Goal: Transaction & Acquisition: Purchase product/service

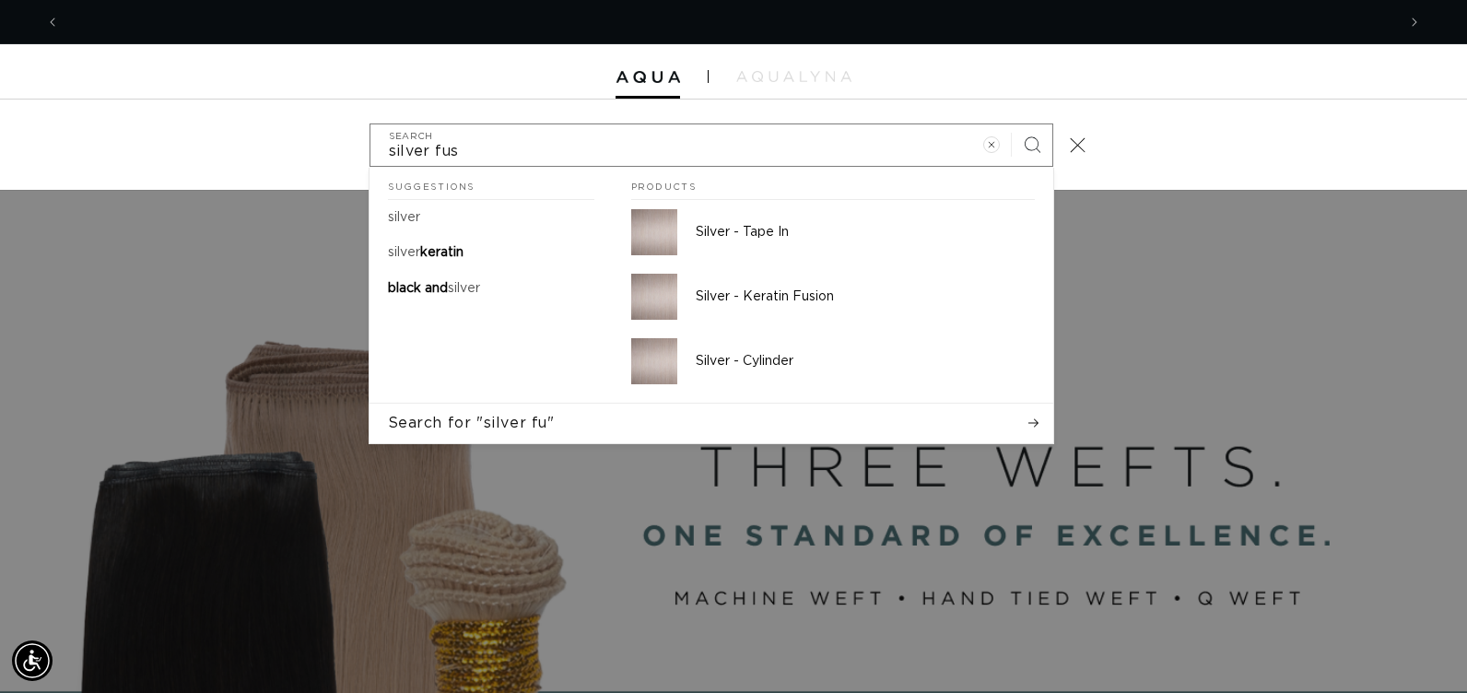
scroll to position [0, 2672]
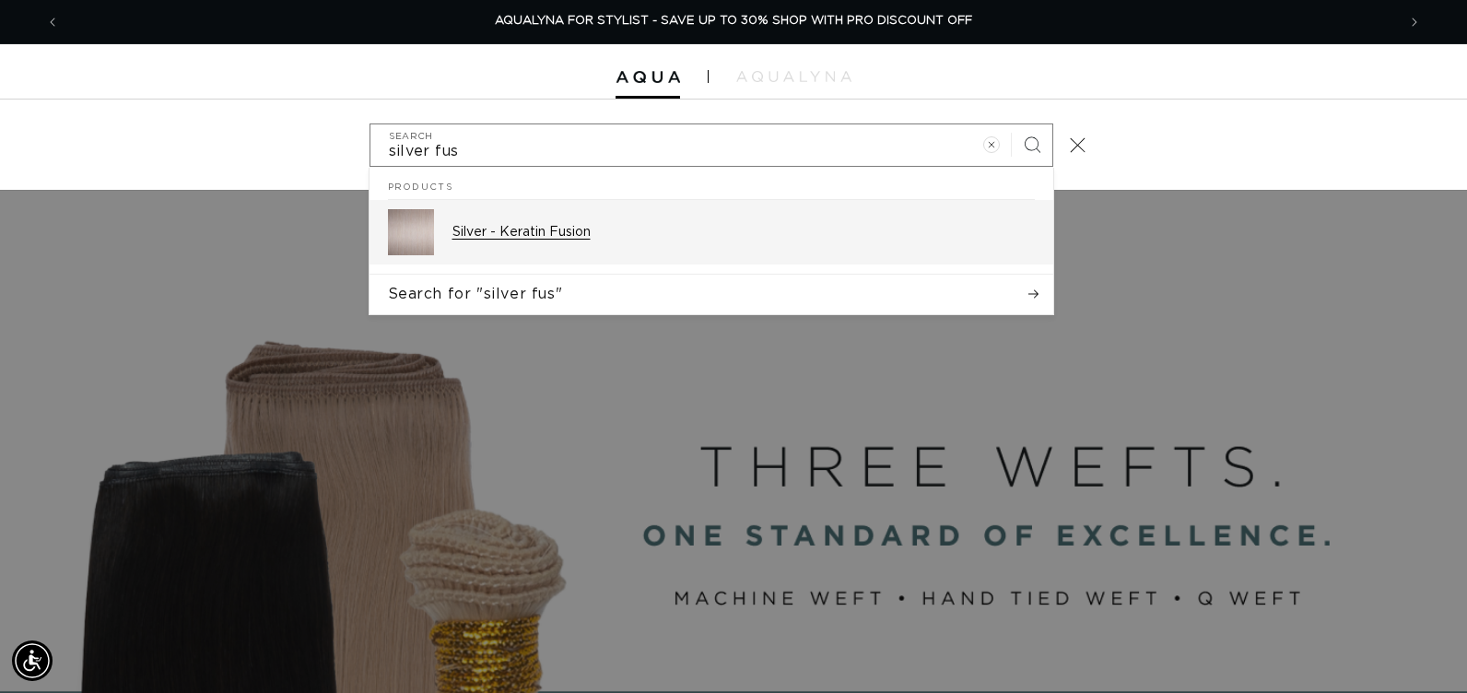
type input "silver fus"
click at [623, 249] on div "Silver - Keratin Fusion" at bounding box center [743, 232] width 582 height 46
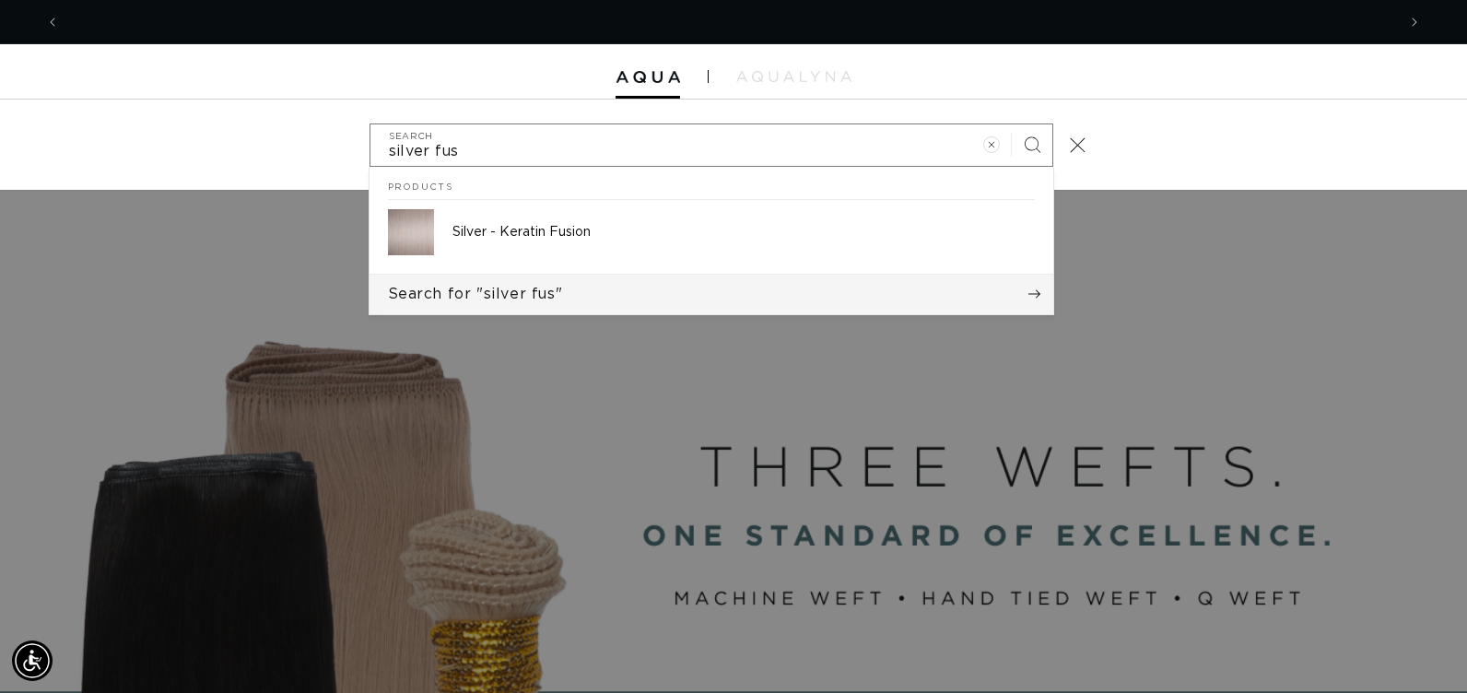
scroll to position [0, 0]
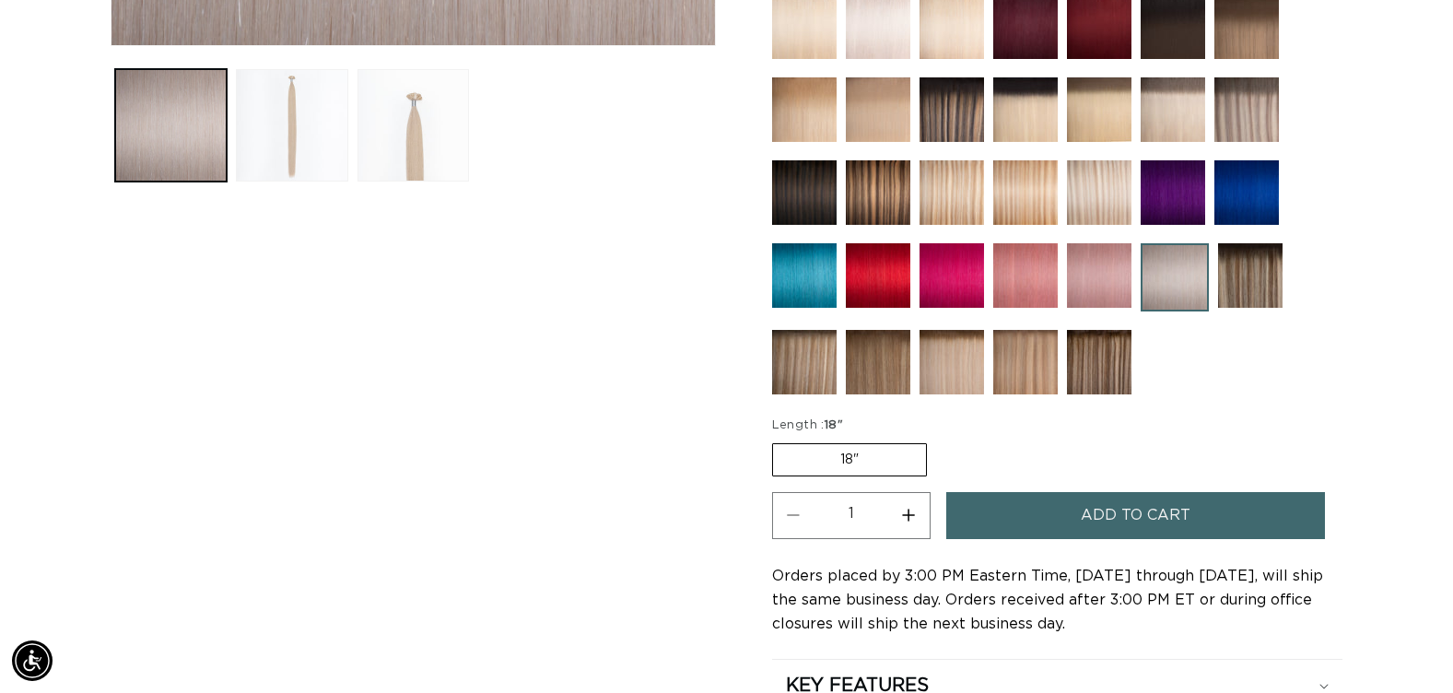
scroll to position [921, 0]
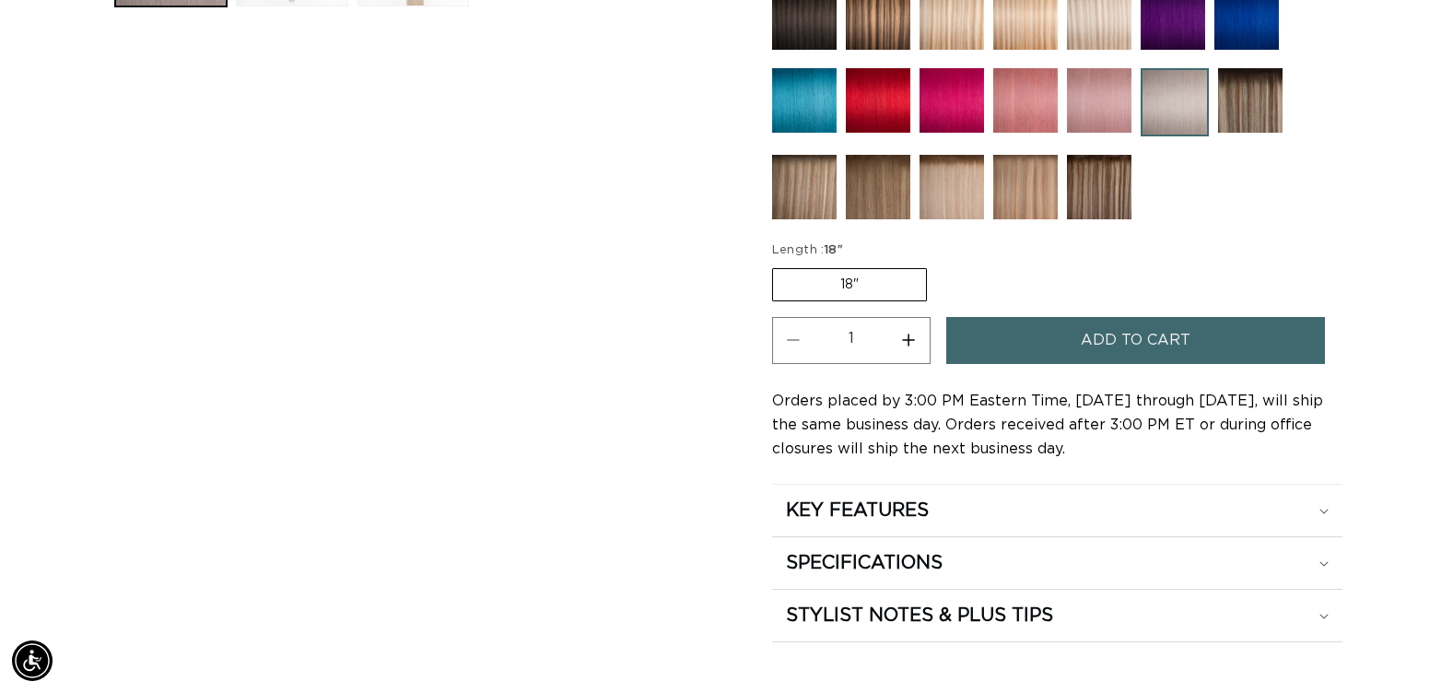
click at [912, 340] on button "Increase quantity for Silver - Keratin Fusion" at bounding box center [908, 340] width 41 height 47
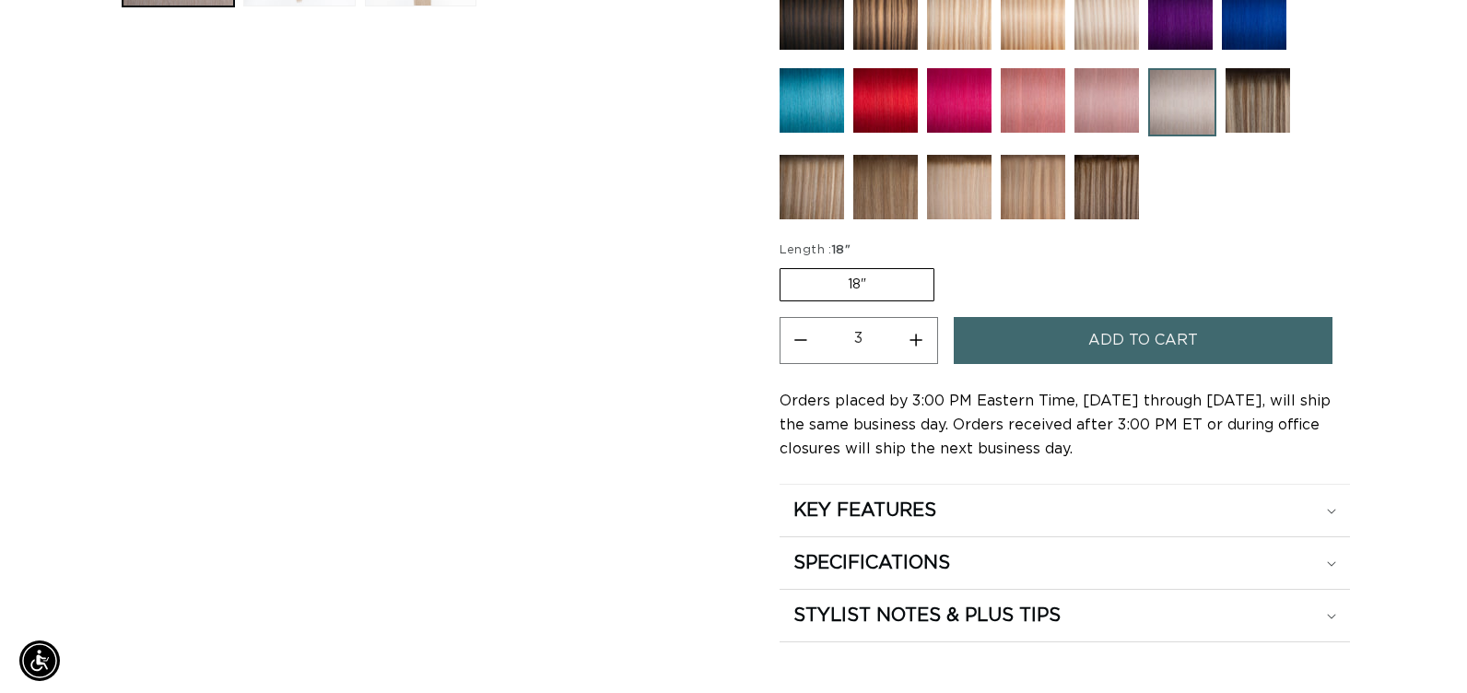
scroll to position [0, 0]
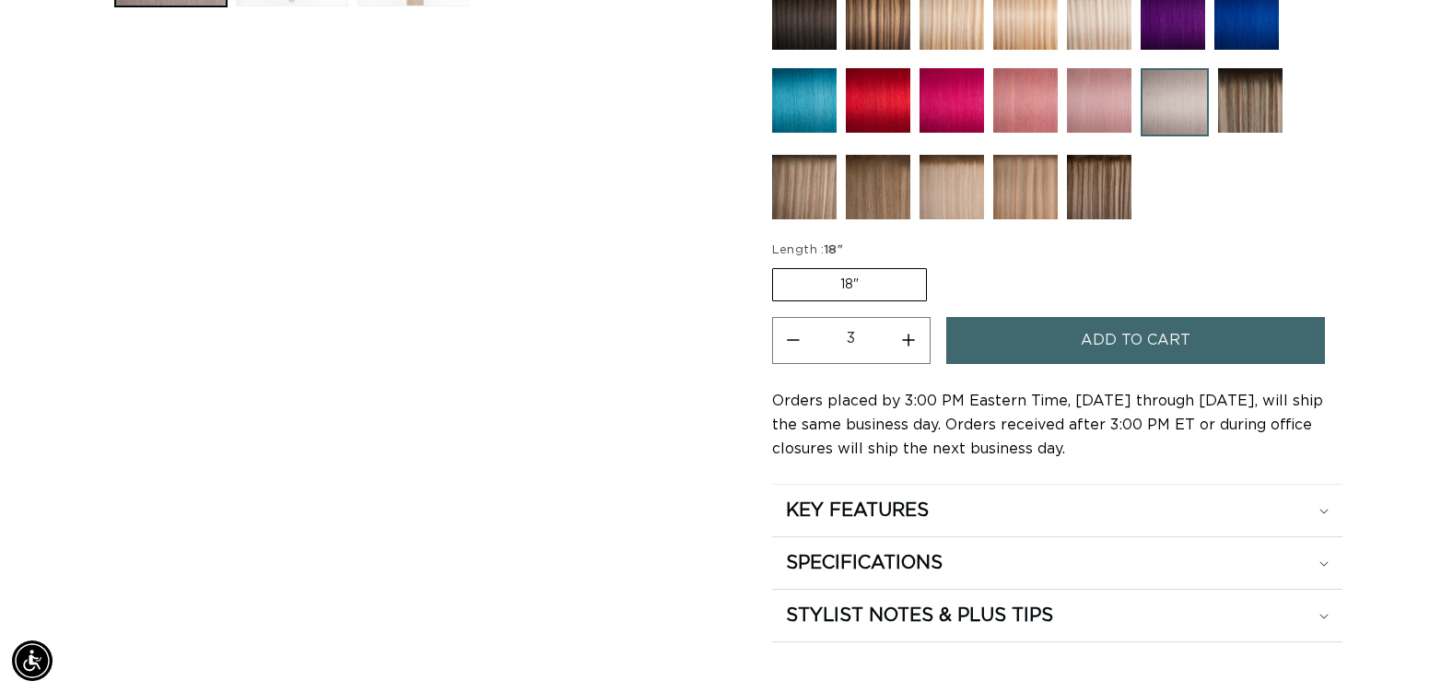
click at [912, 340] on button "Increase quantity for Silver - Keratin Fusion" at bounding box center [908, 340] width 41 height 47
type input "7"
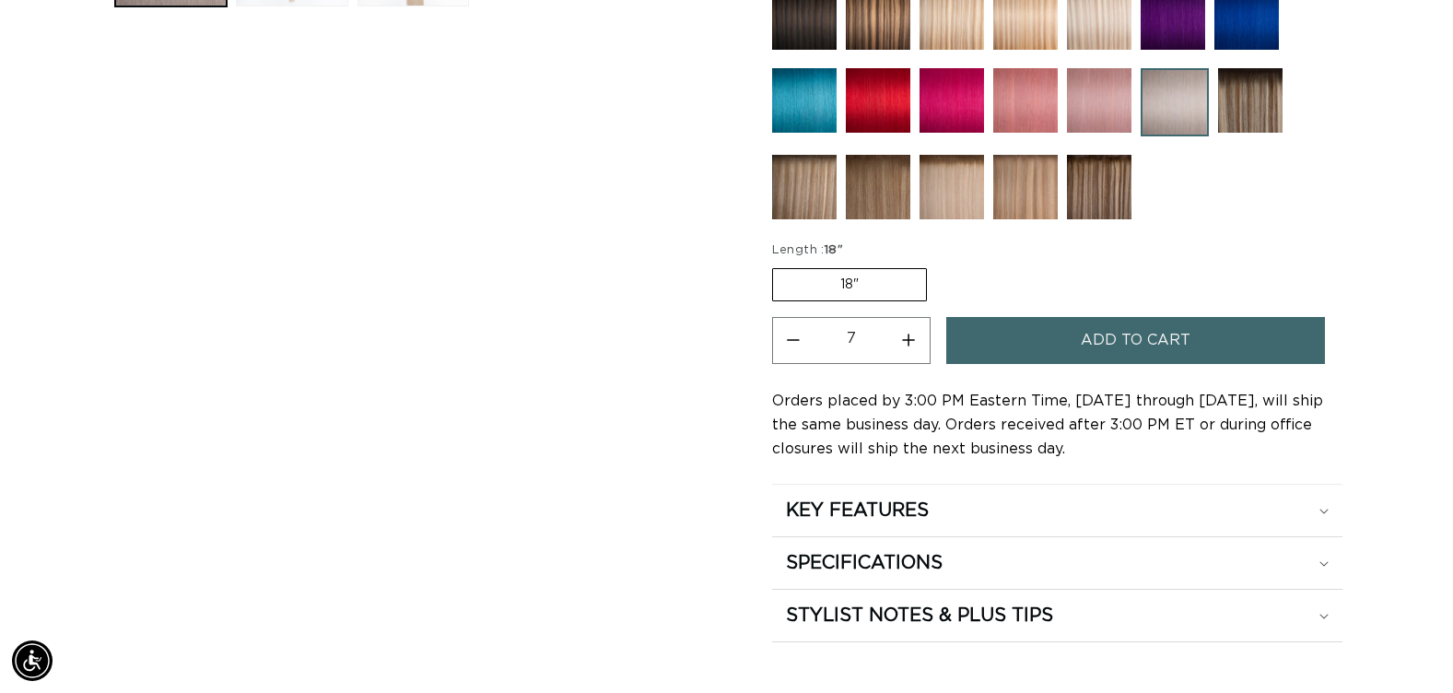
click at [1035, 330] on button "Add to cart" at bounding box center [1135, 340] width 379 height 47
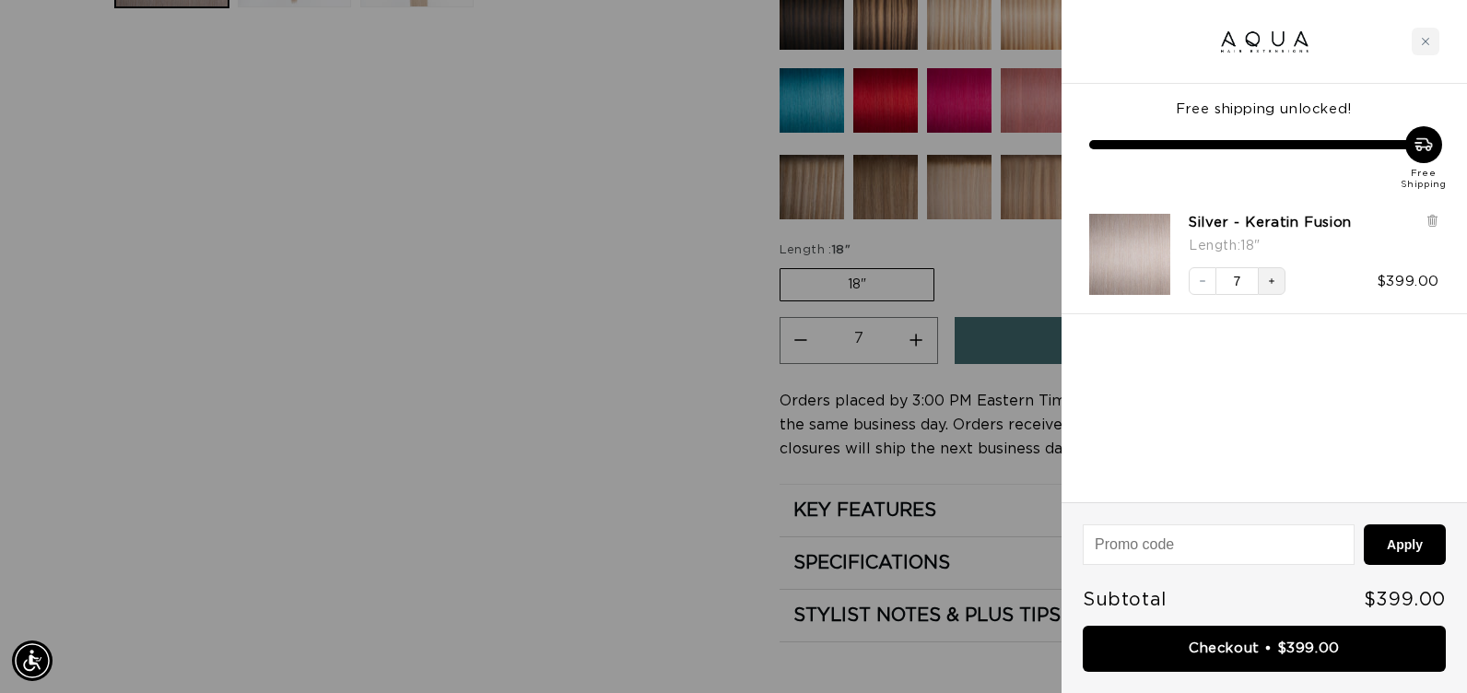
click at [1280, 286] on button "Increase quantity" at bounding box center [1272, 281] width 28 height 28
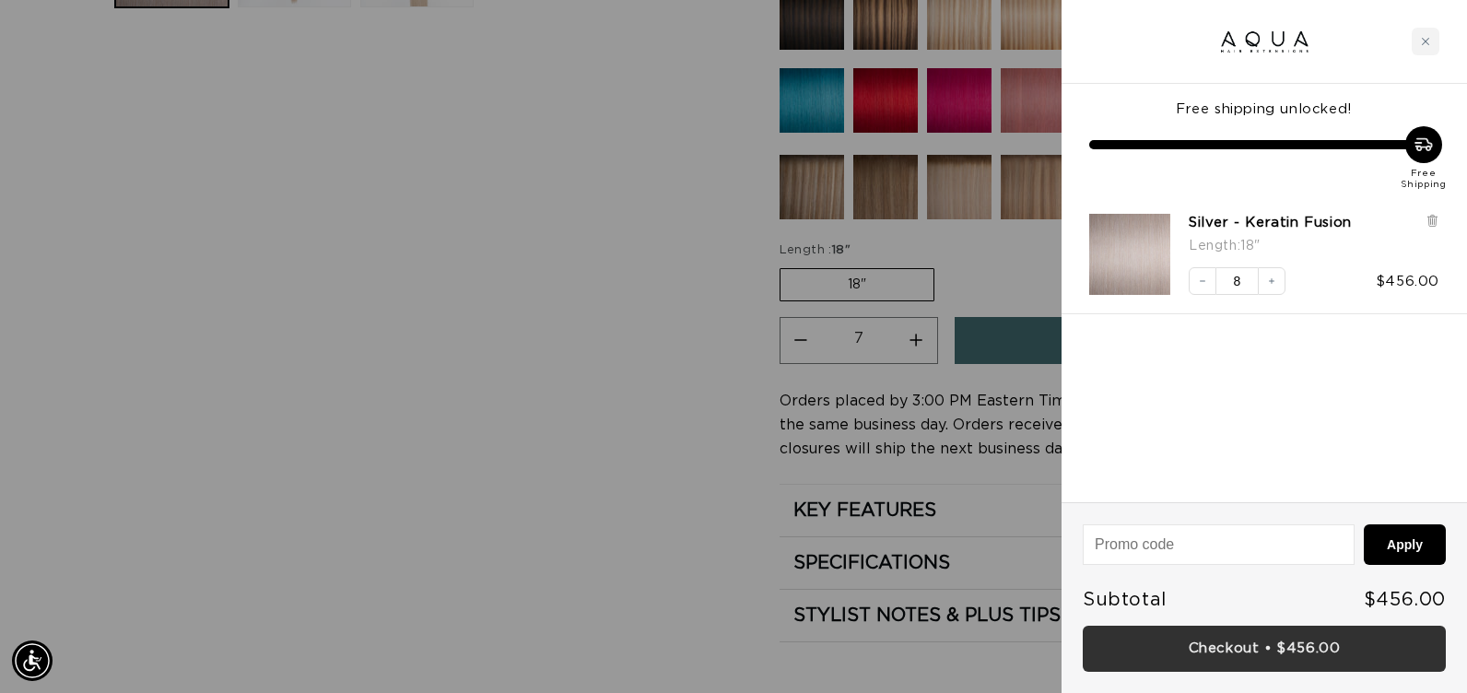
click at [1093, 649] on link "Checkout • $456.00" at bounding box center [1264, 649] width 363 height 47
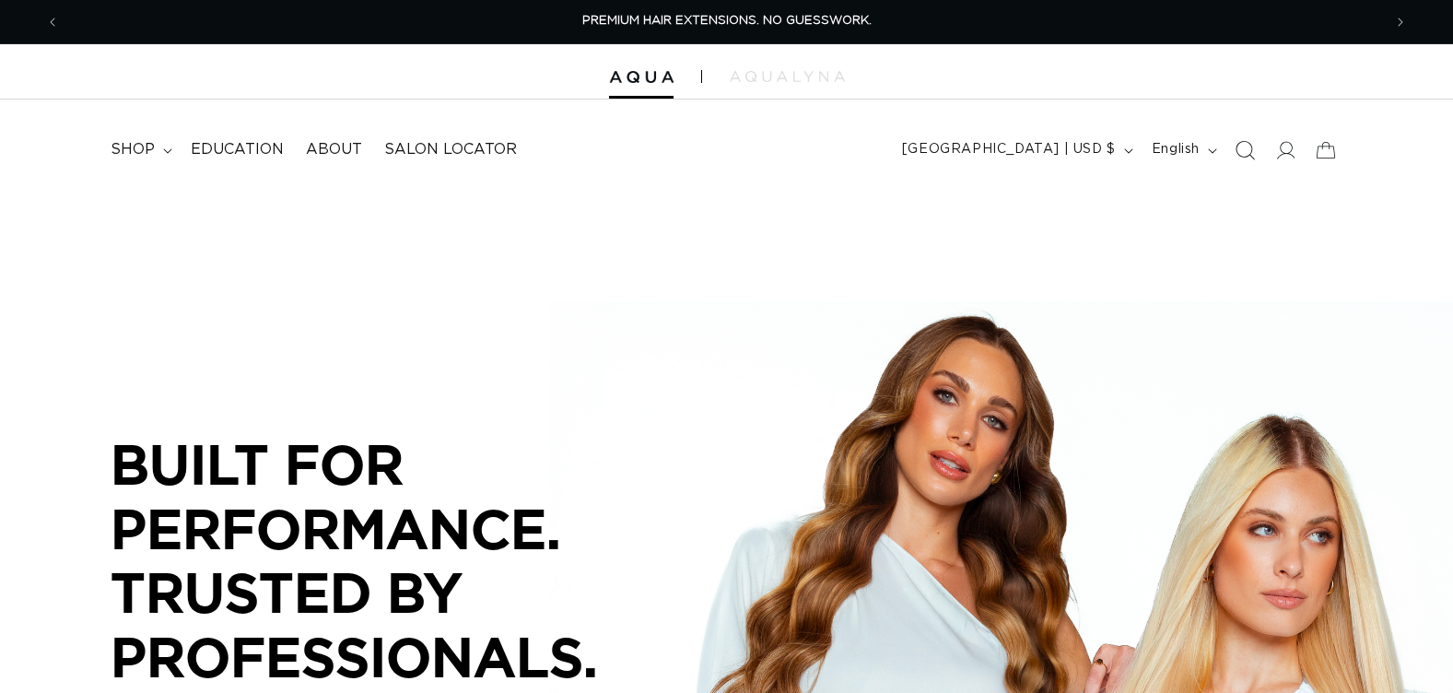
click at [1238, 144] on icon "Search" at bounding box center [1245, 150] width 19 height 19
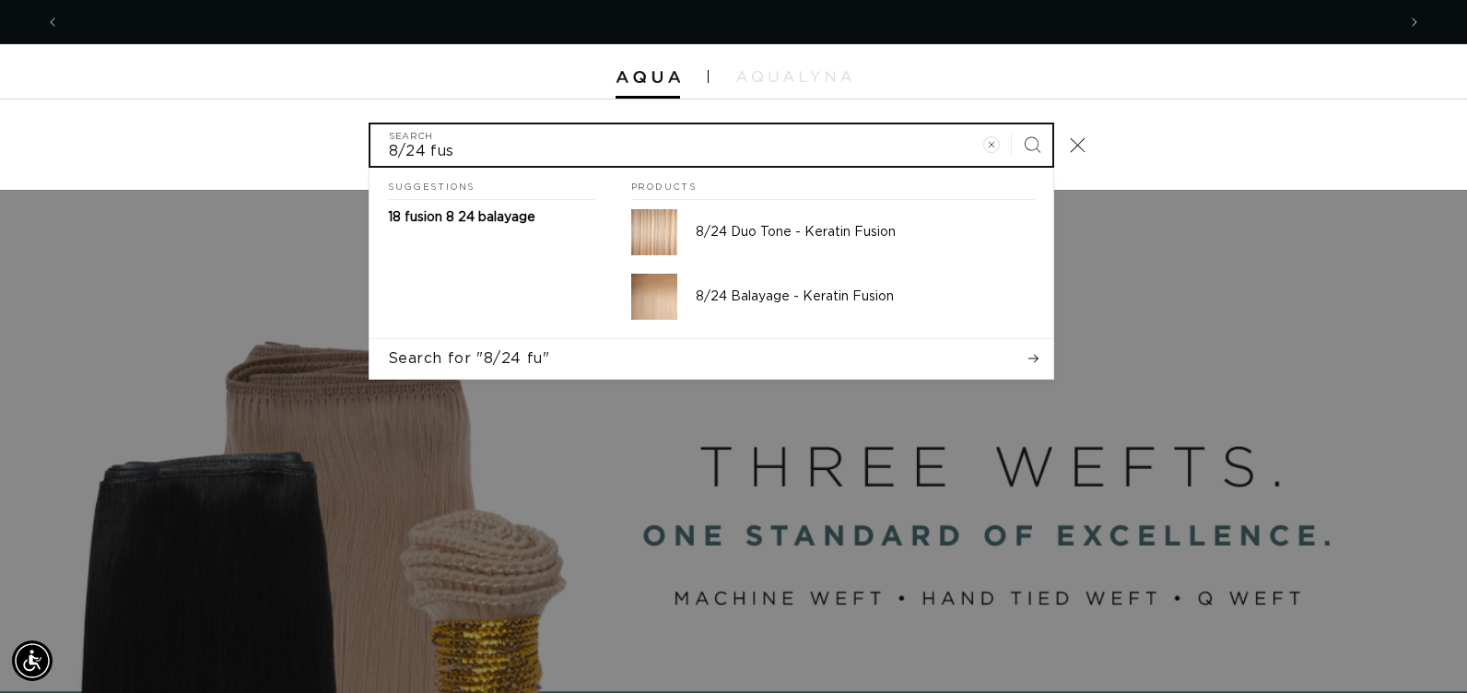
scroll to position [0, 2672]
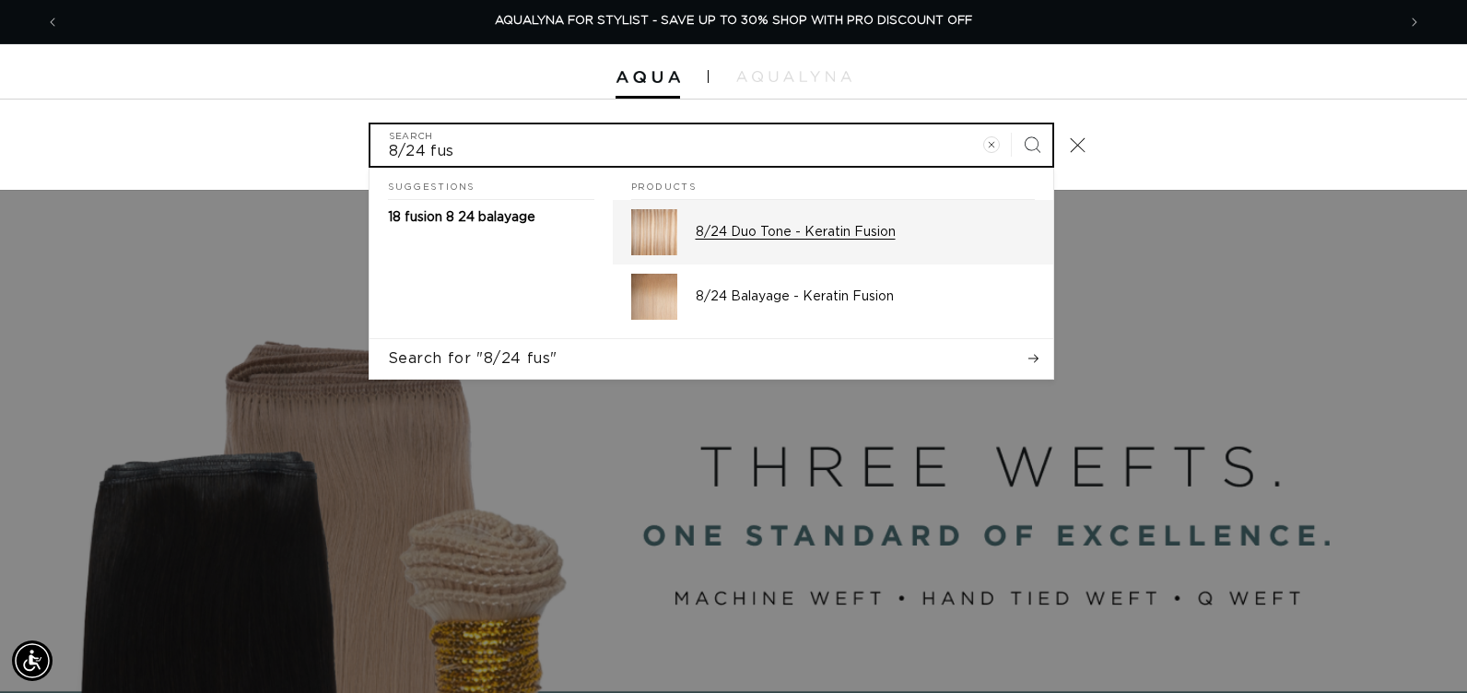
type input "8/24 fus"
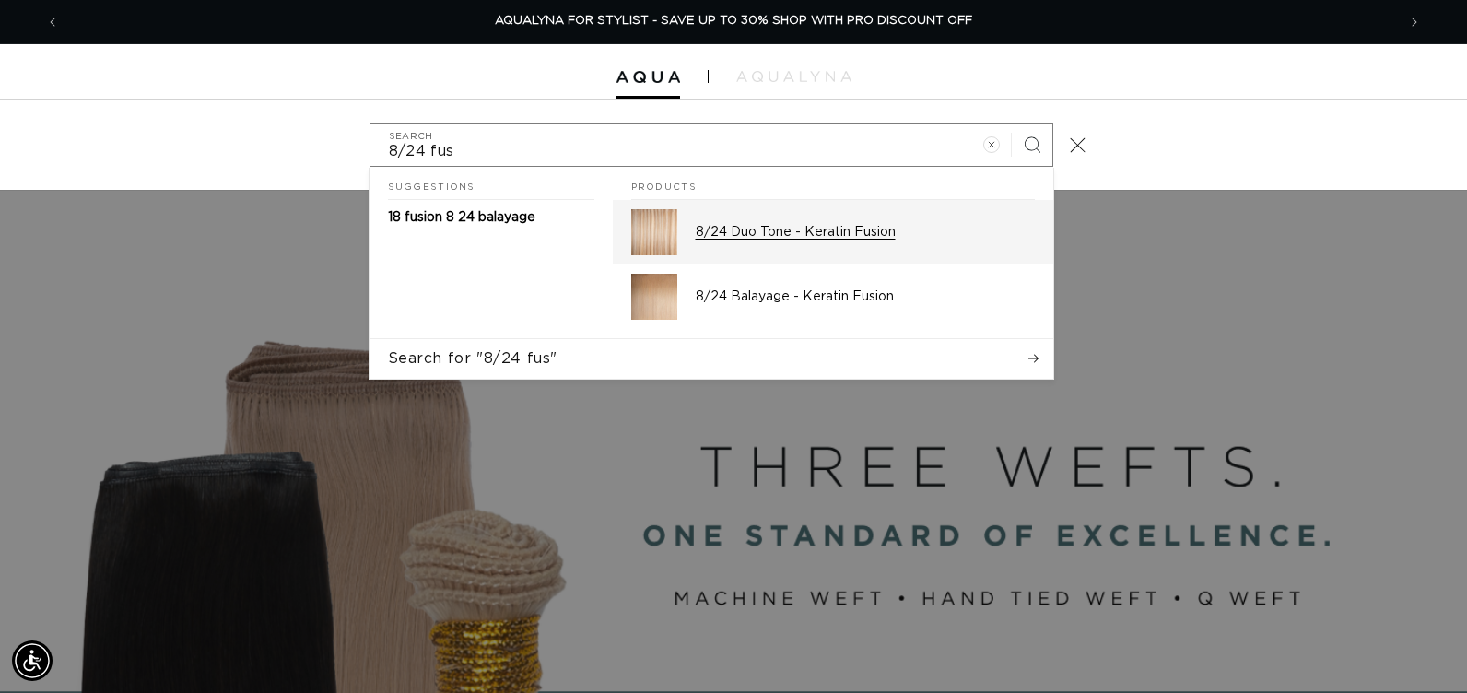
click at [768, 240] on p "8/24 Duo Tone - Keratin Fusion" at bounding box center [865, 232] width 339 height 17
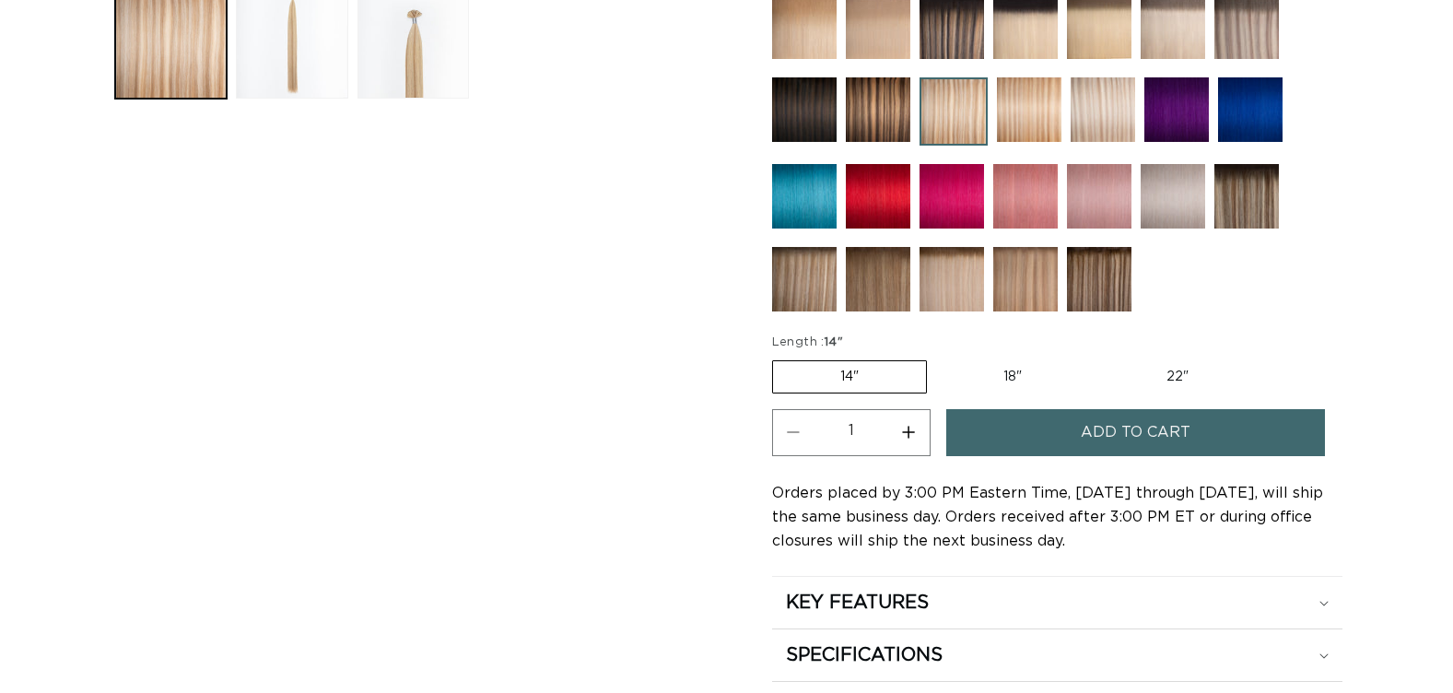
scroll to position [829, 0]
click at [911, 429] on button "Increase quantity for 8/24 Duo Tone - Keratin Fusion" at bounding box center [908, 432] width 41 height 47
type input "2"
click at [982, 427] on button "Add to cart" at bounding box center [1135, 432] width 379 height 47
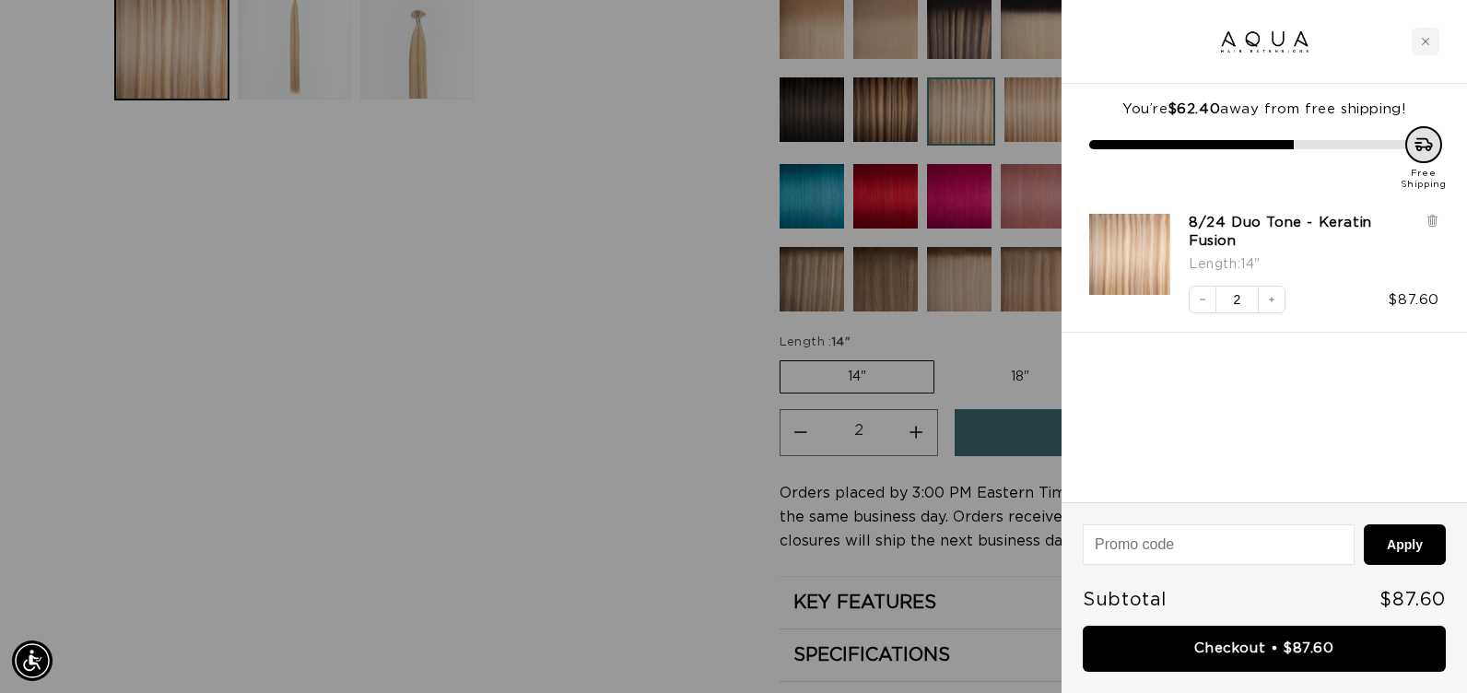
scroll to position [0, 0]
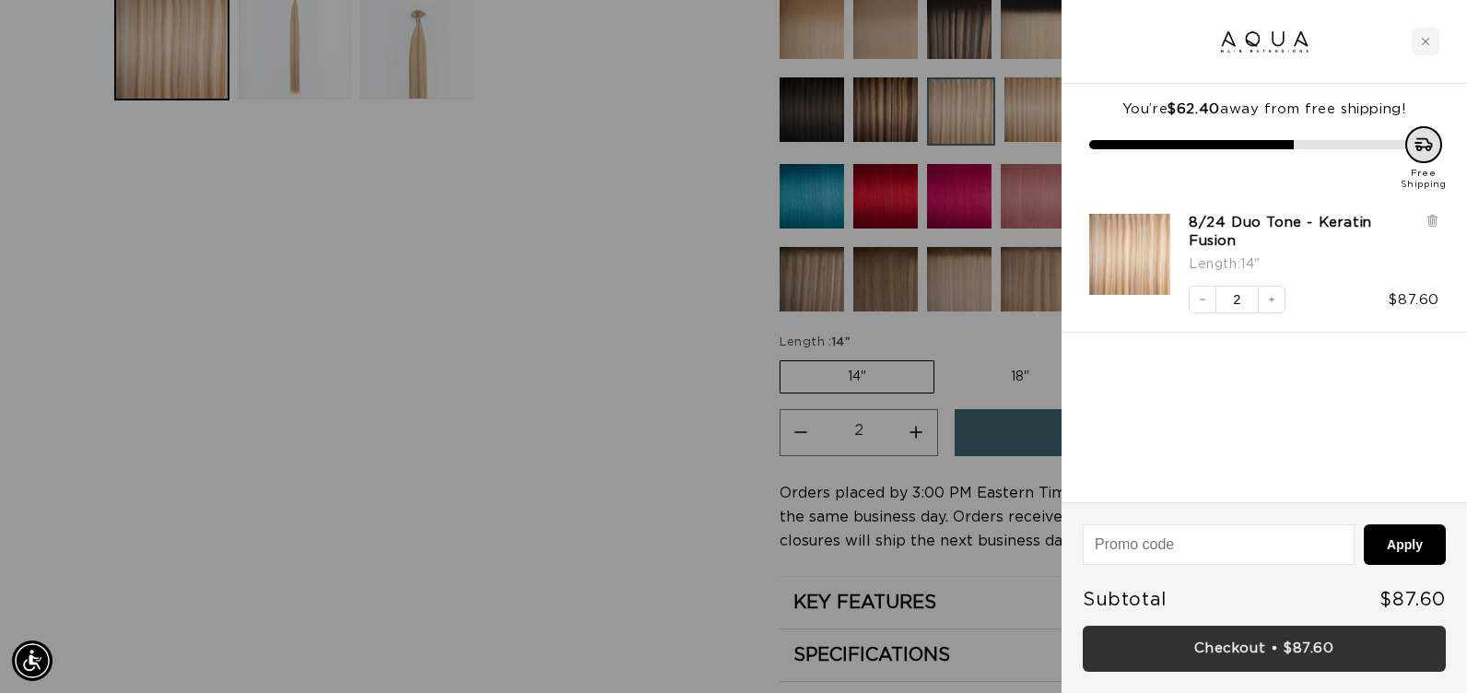
click at [1088, 638] on link "Checkout • $87.60" at bounding box center [1264, 649] width 363 height 47
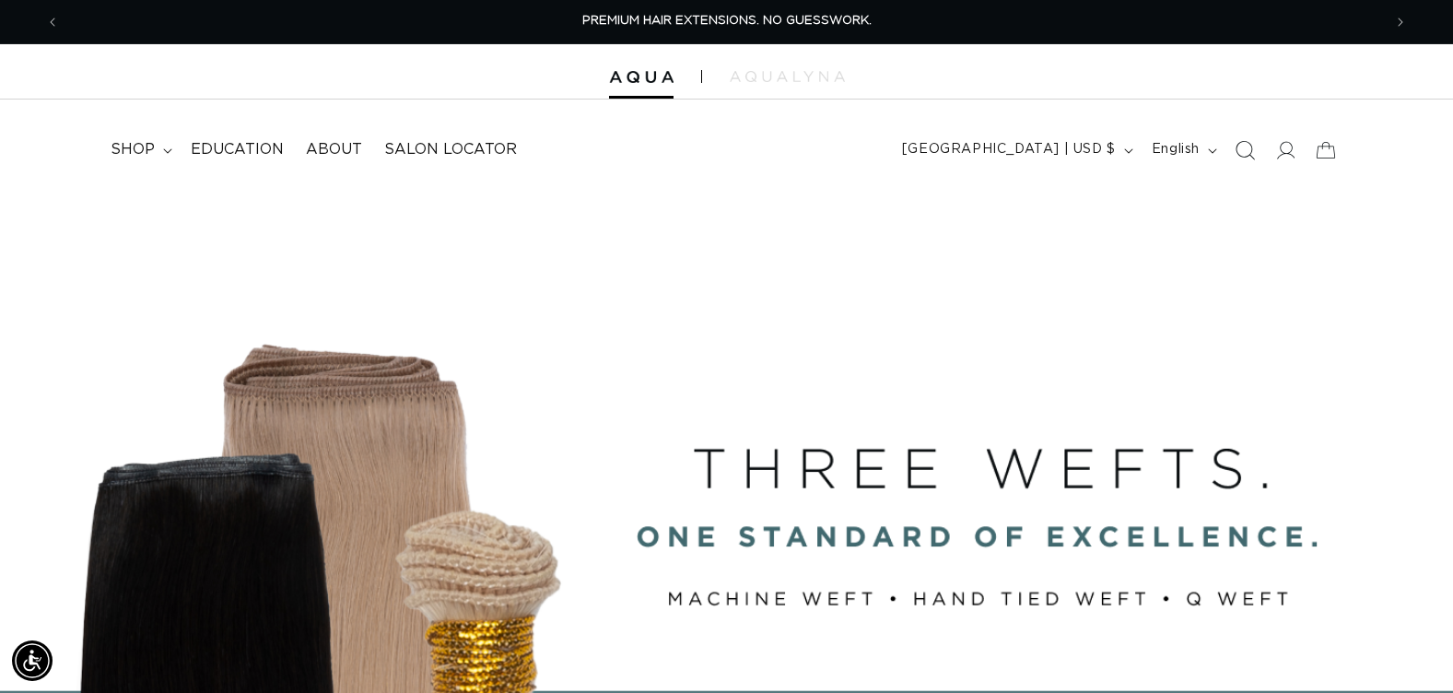
click at [1239, 143] on icon "Search" at bounding box center [1245, 150] width 19 height 19
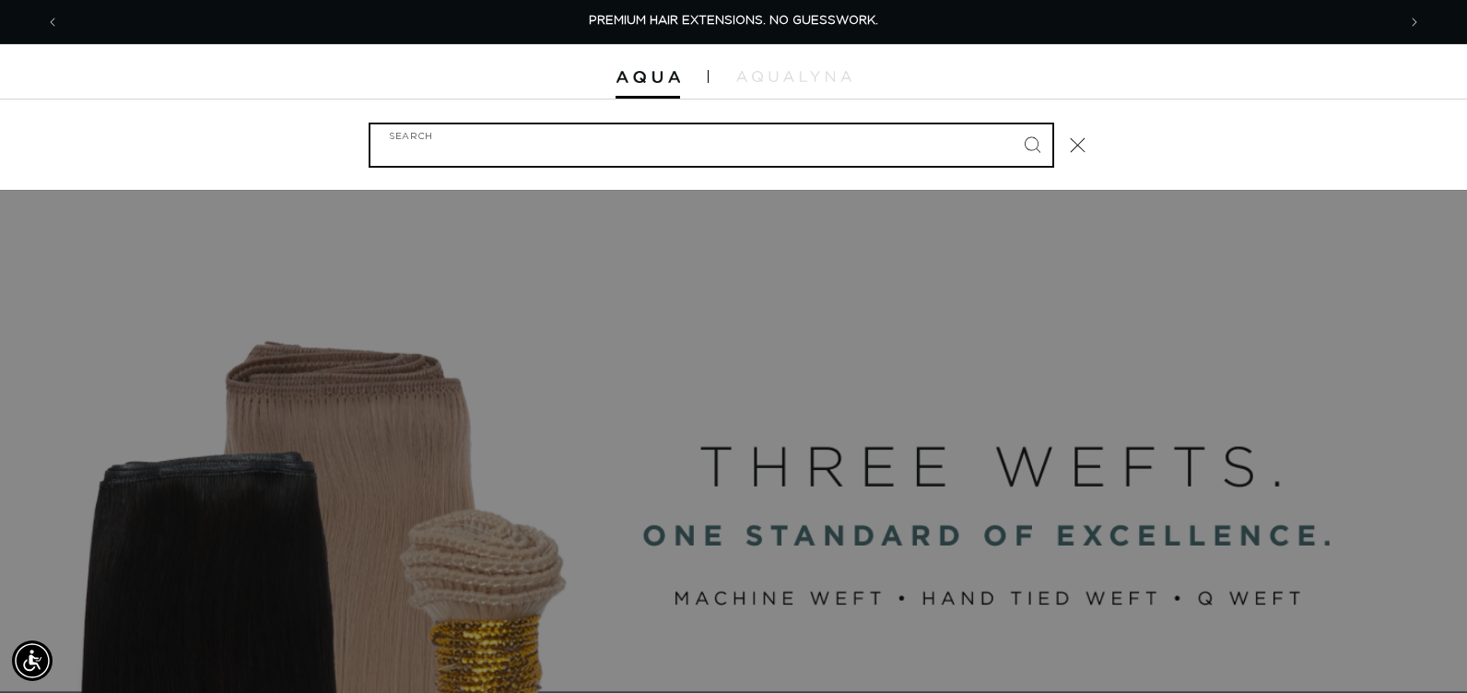
click at [689, 151] on input "Search" at bounding box center [711, 144] width 682 height 41
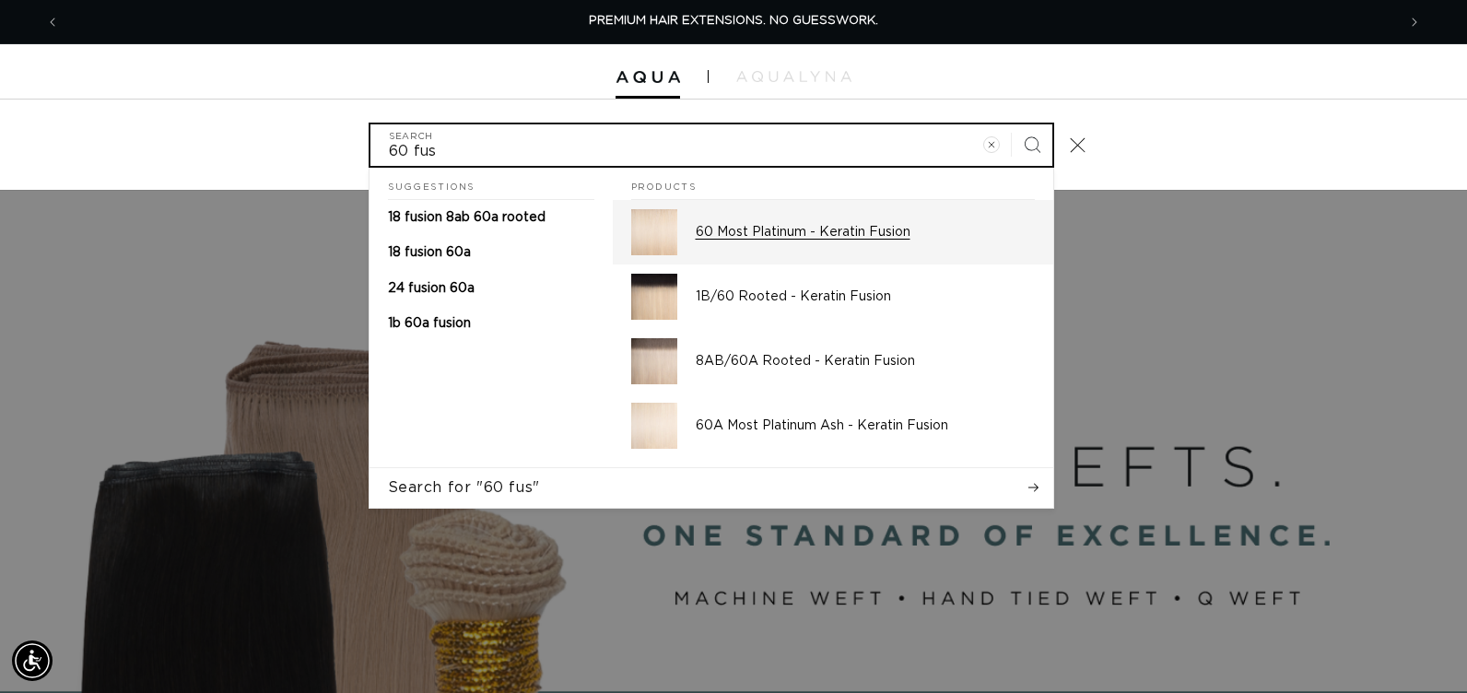
type input "60 fus"
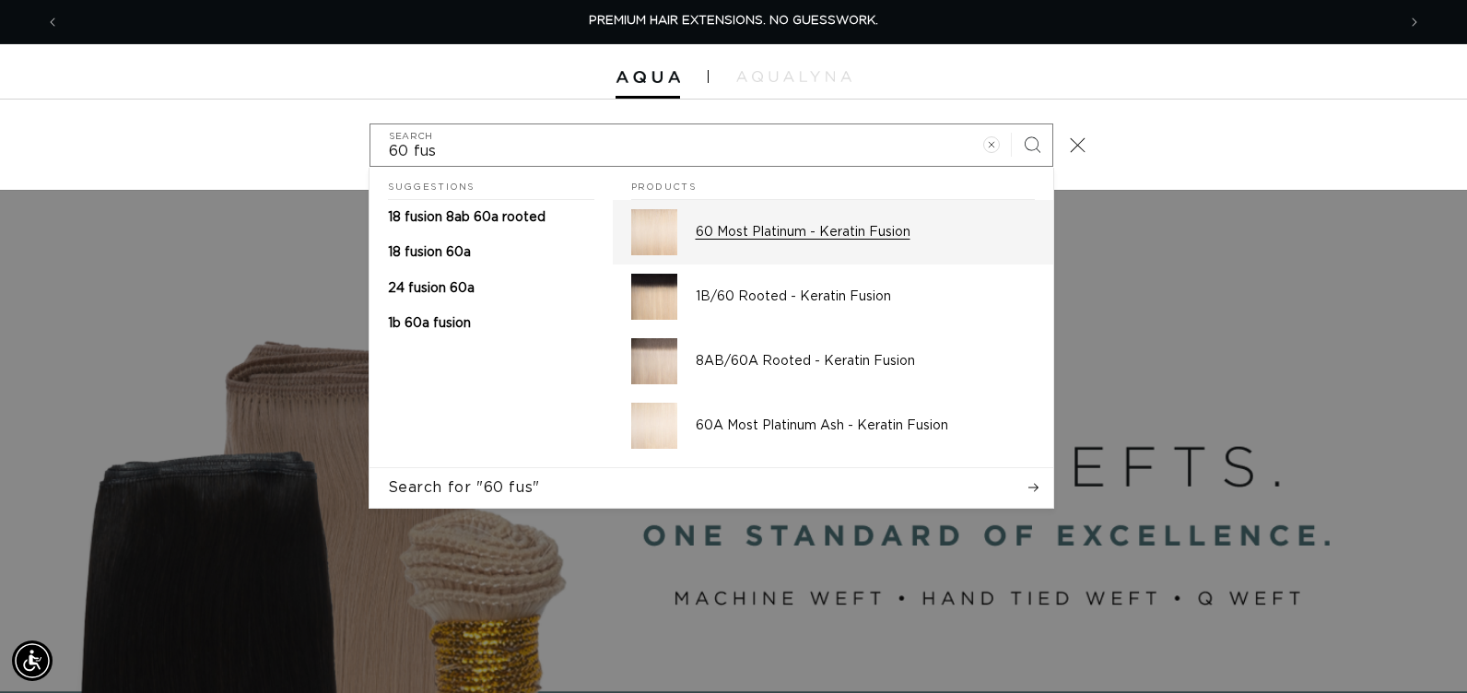
click at [652, 236] on img "Search" at bounding box center [654, 232] width 46 height 46
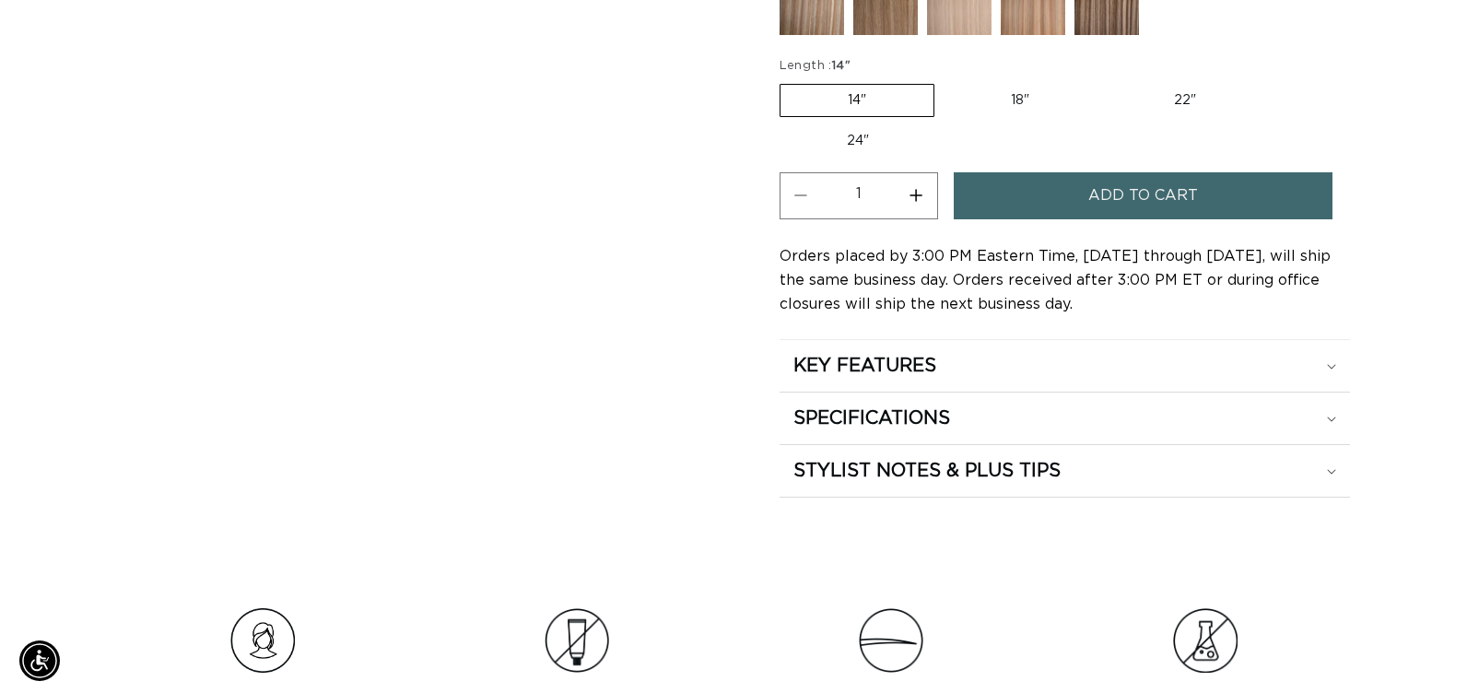
scroll to position [0, 2644]
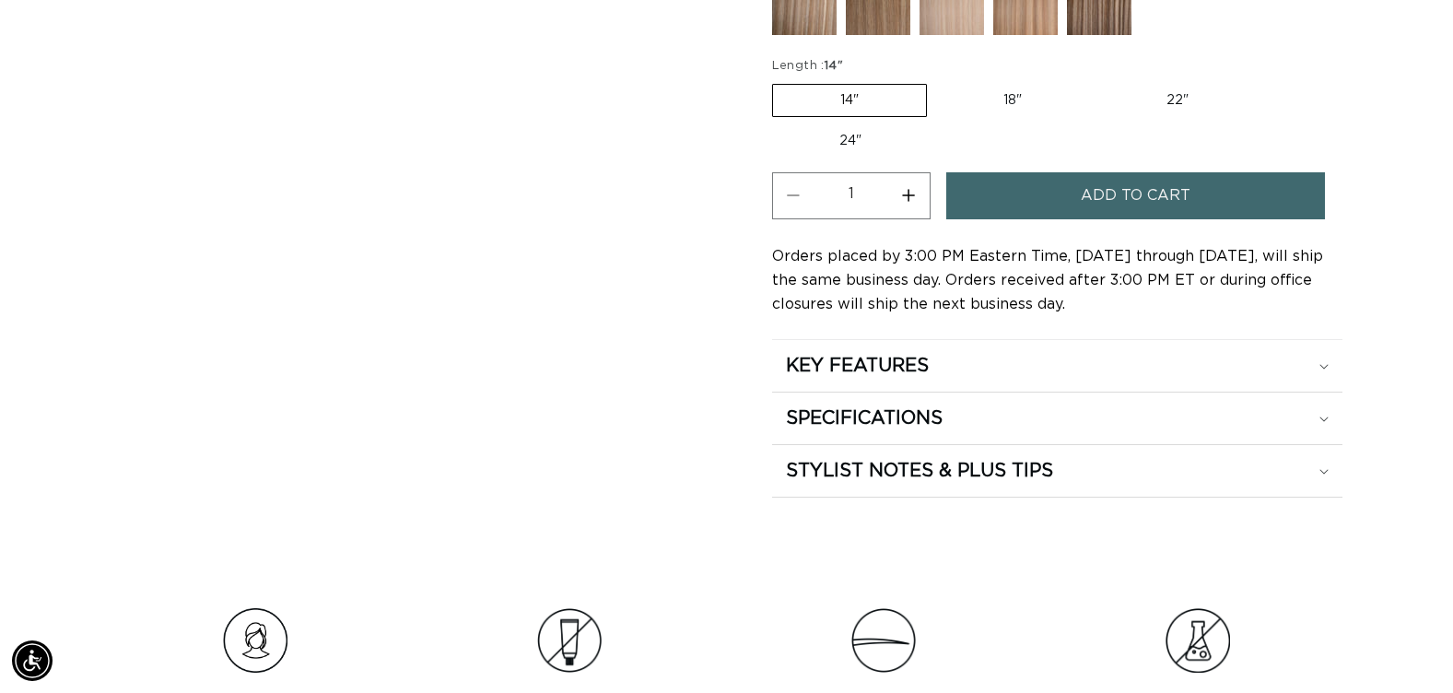
click at [1021, 94] on label "18" Variant sold out or unavailable" at bounding box center [1012, 100] width 153 height 31
click at [937, 81] on input "18" Variant sold out or unavailable" at bounding box center [936, 80] width 1 height 1
radio input "true"
click at [1028, 190] on button "Add to cart" at bounding box center [1135, 195] width 379 height 47
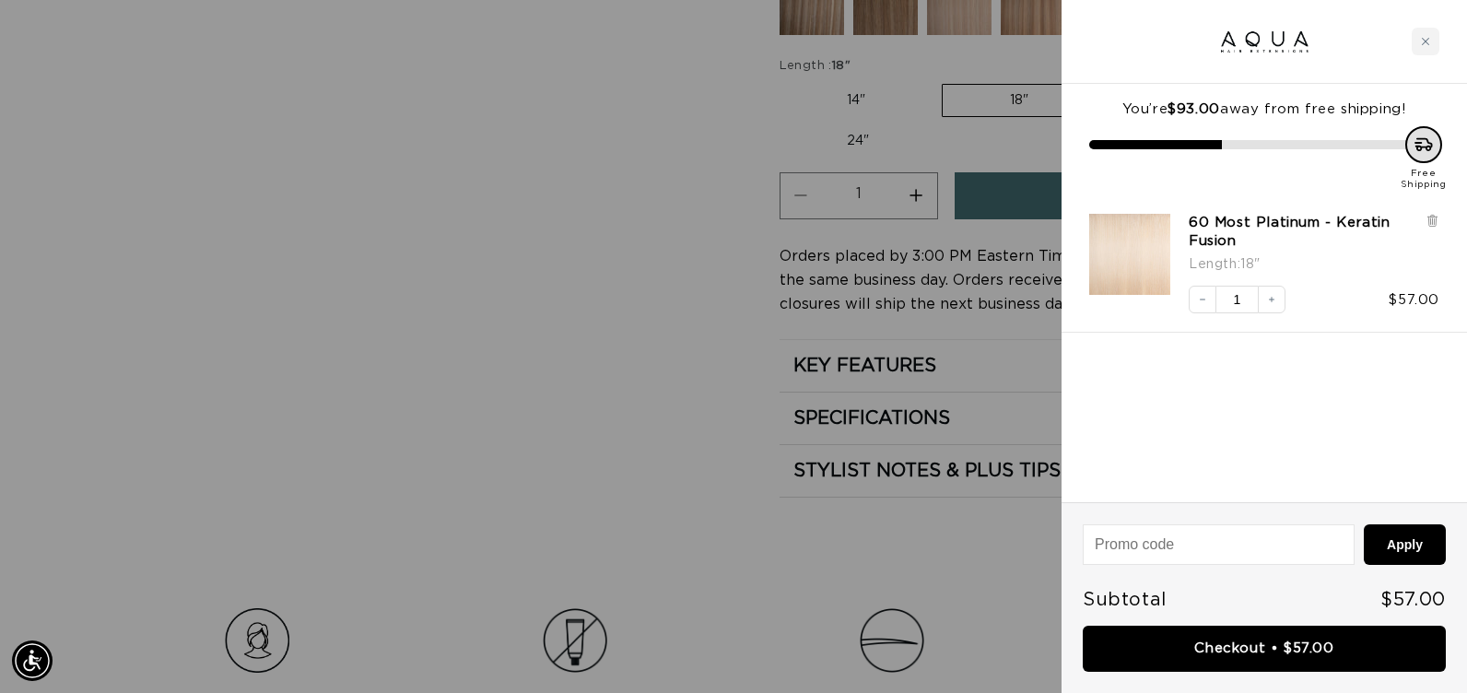
click at [658, 228] on div at bounding box center [733, 346] width 1467 height 693
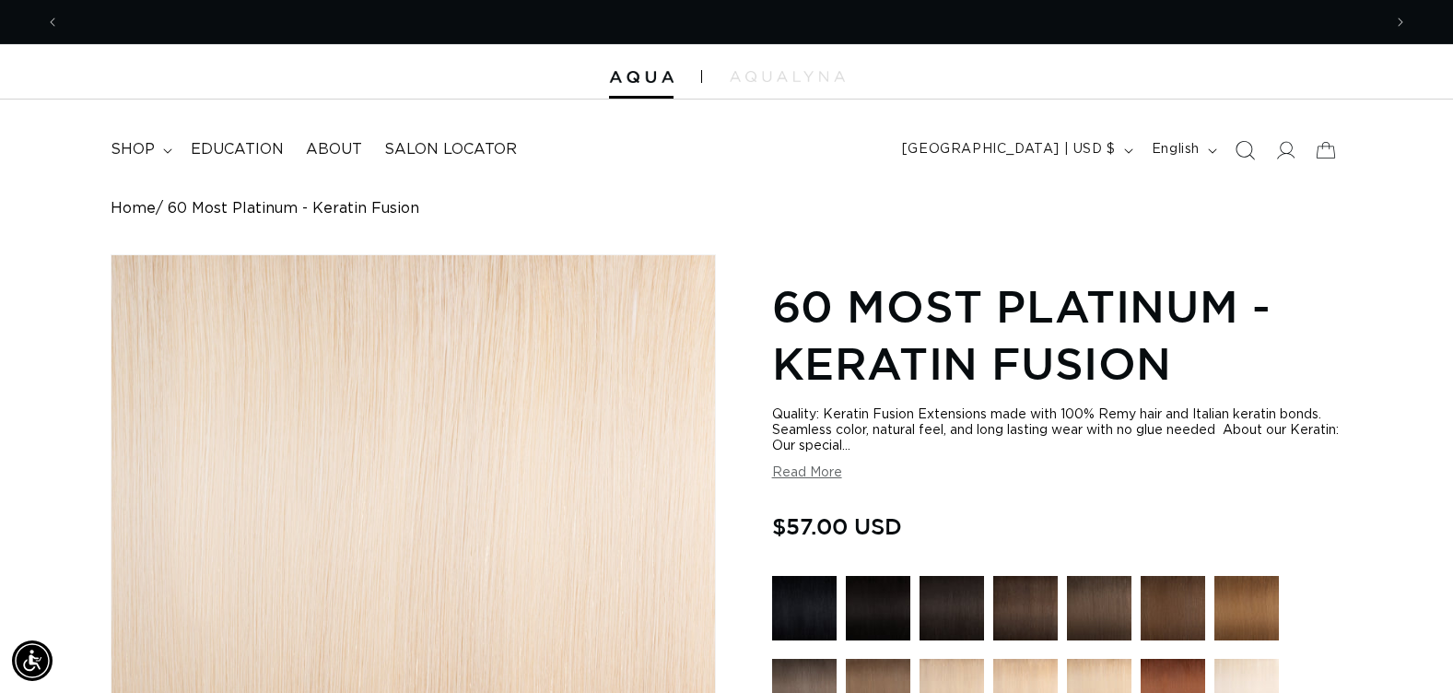
click at [1246, 157] on icon "Search" at bounding box center [1245, 150] width 19 height 19
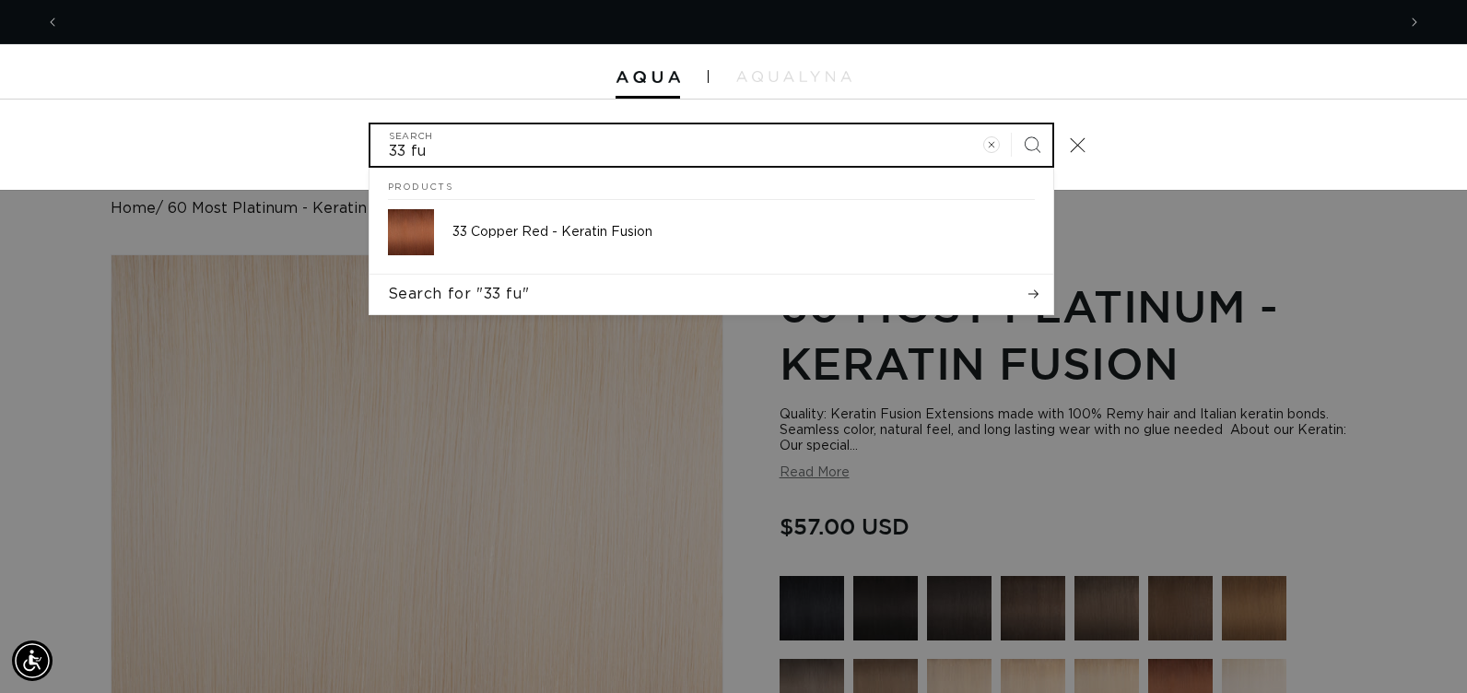
scroll to position [0, 1336]
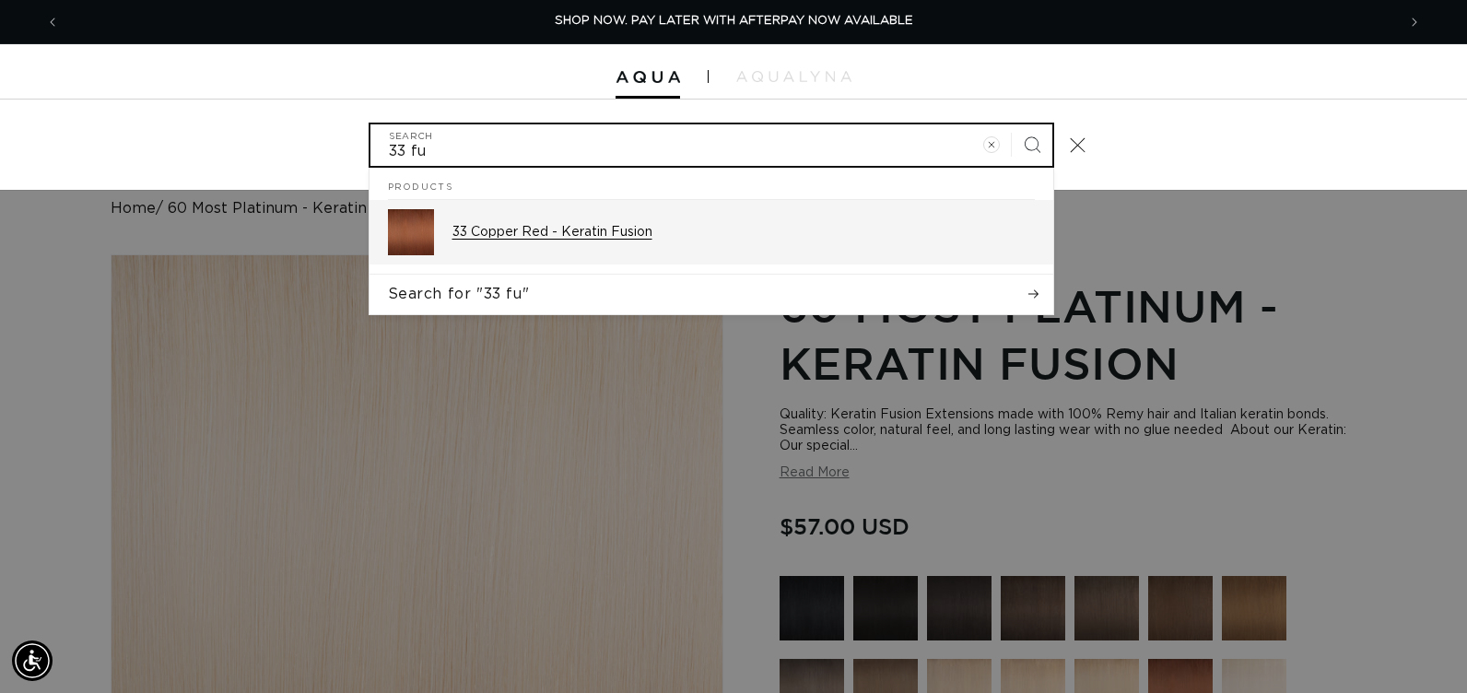
type input "33 fu"
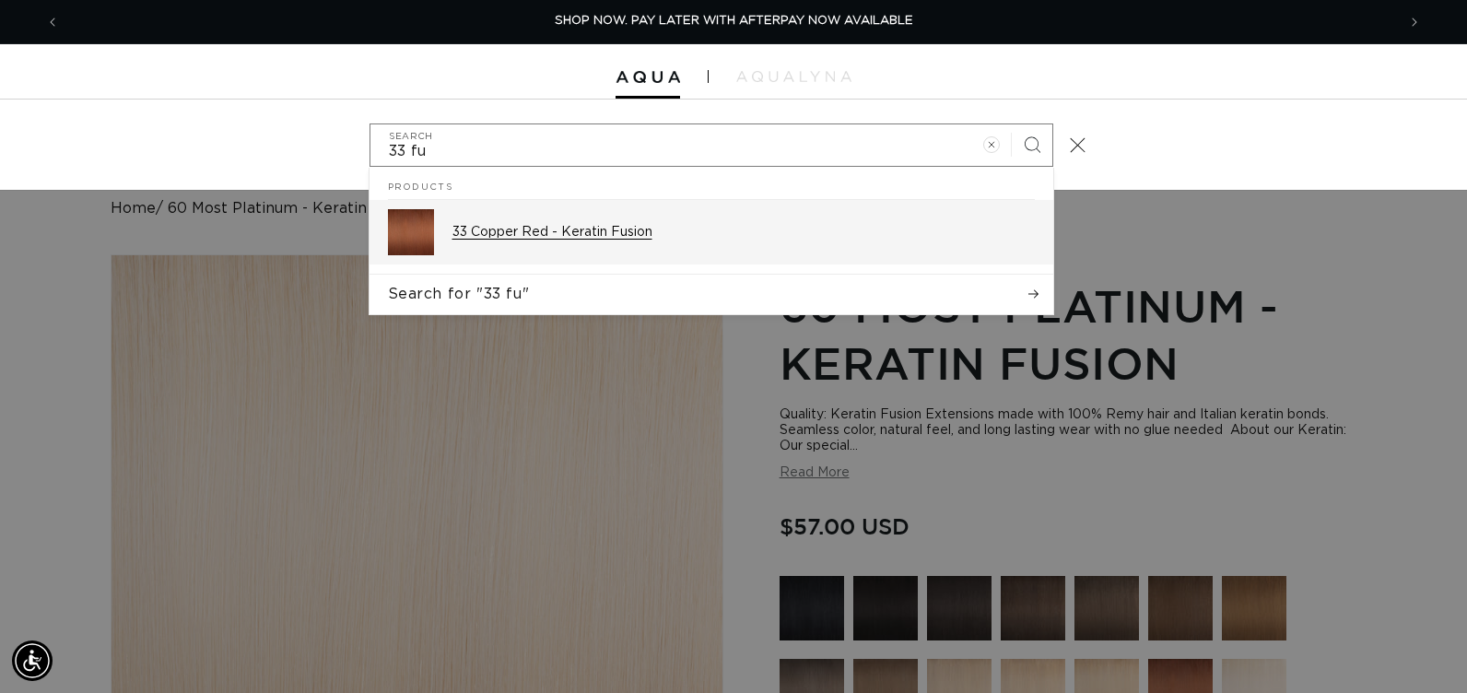
click at [618, 230] on p "33 Copper Red - Keratin Fusion" at bounding box center [743, 232] width 582 height 17
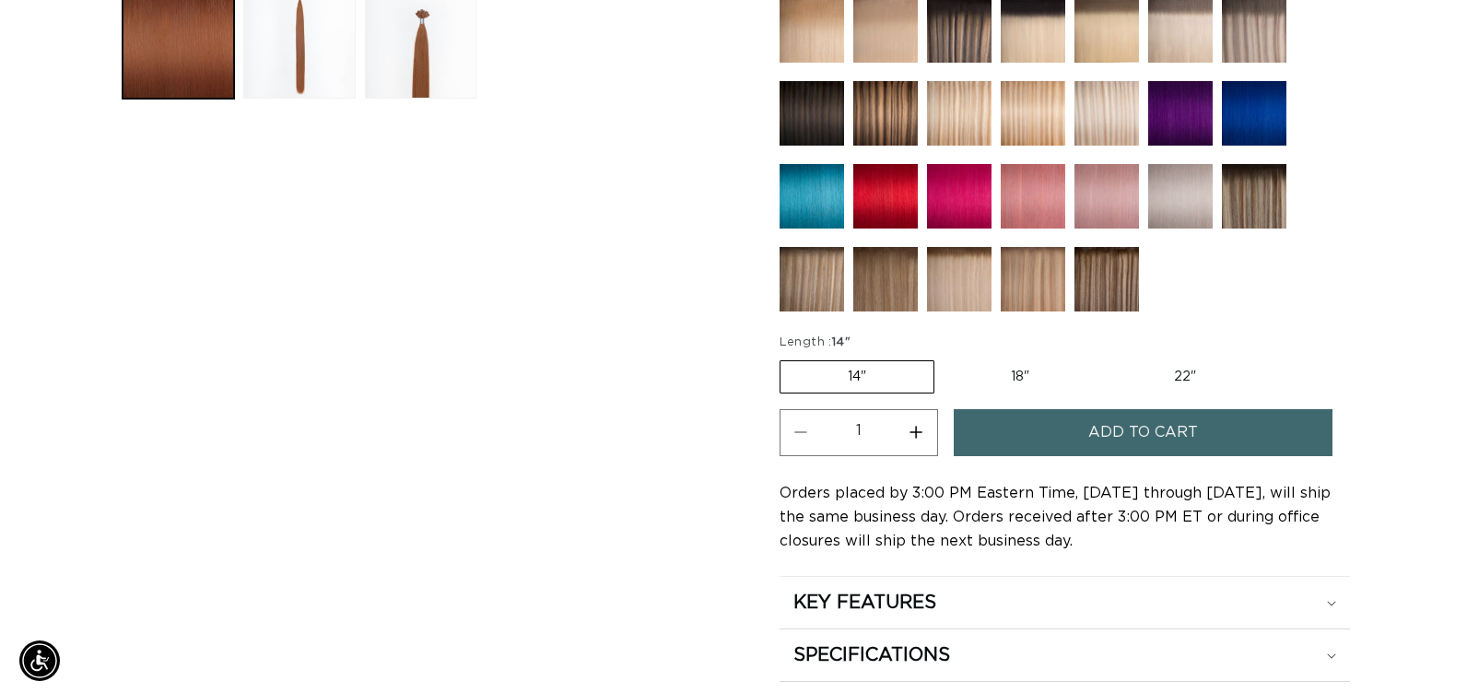
scroll to position [0, 2644]
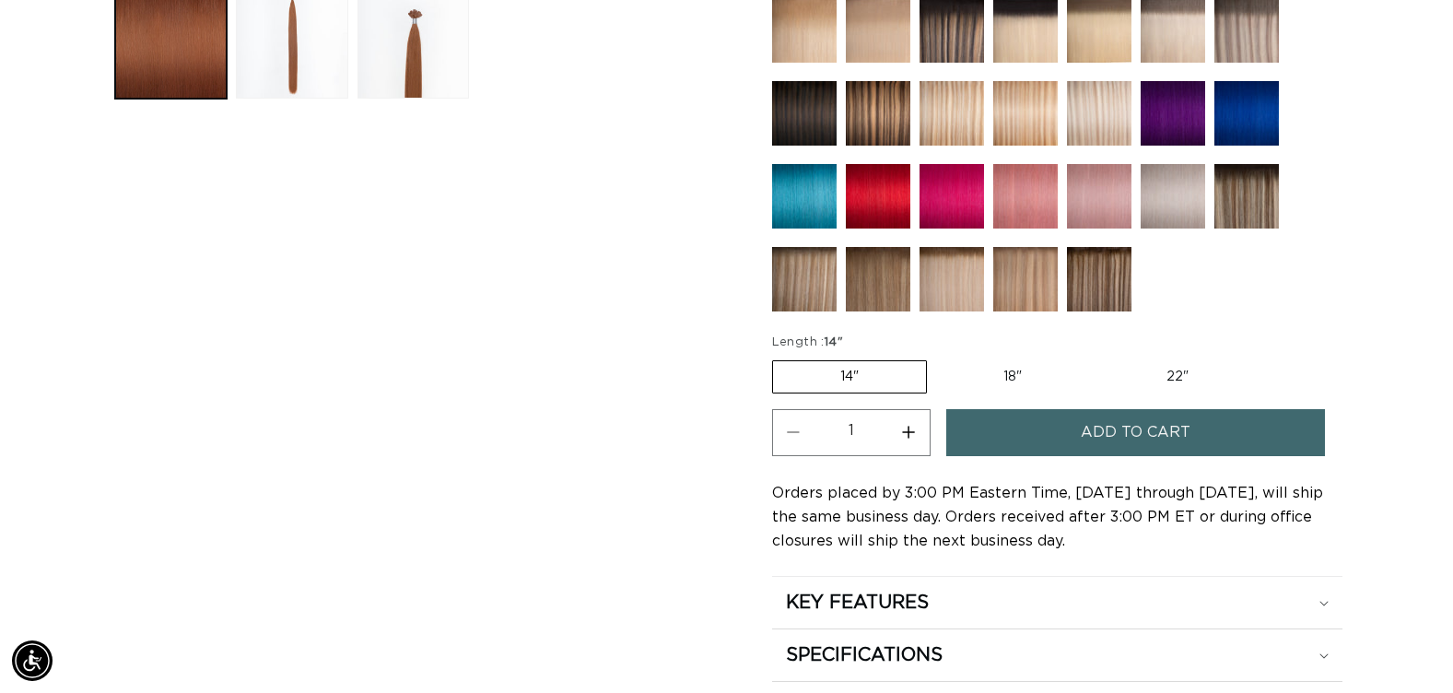
click at [1006, 377] on label "18" Variant sold out or unavailable" at bounding box center [1012, 376] width 153 height 31
click at [937, 357] on input "18" Variant sold out or unavailable" at bounding box center [936, 357] width 1 height 1
radio input "true"
click at [1008, 434] on button "Add to cart" at bounding box center [1135, 432] width 379 height 47
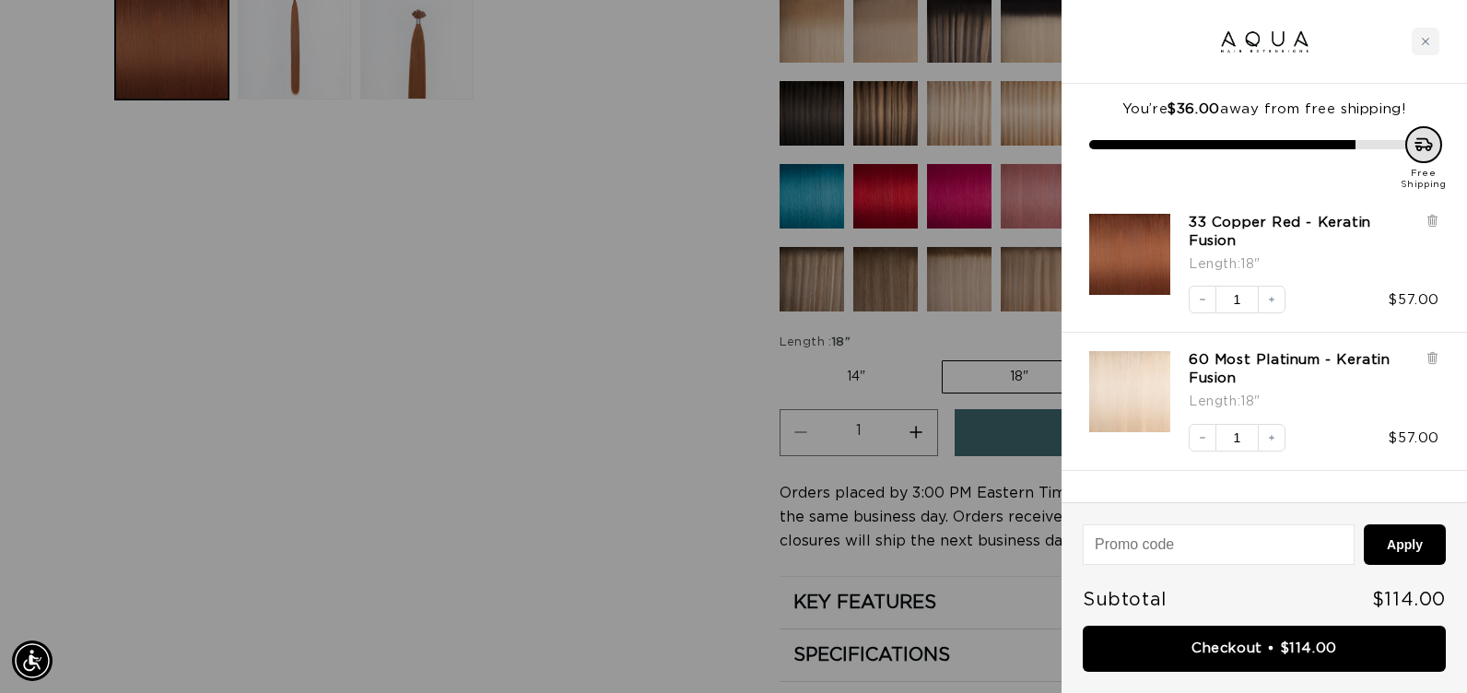
click at [714, 504] on div at bounding box center [733, 346] width 1467 height 693
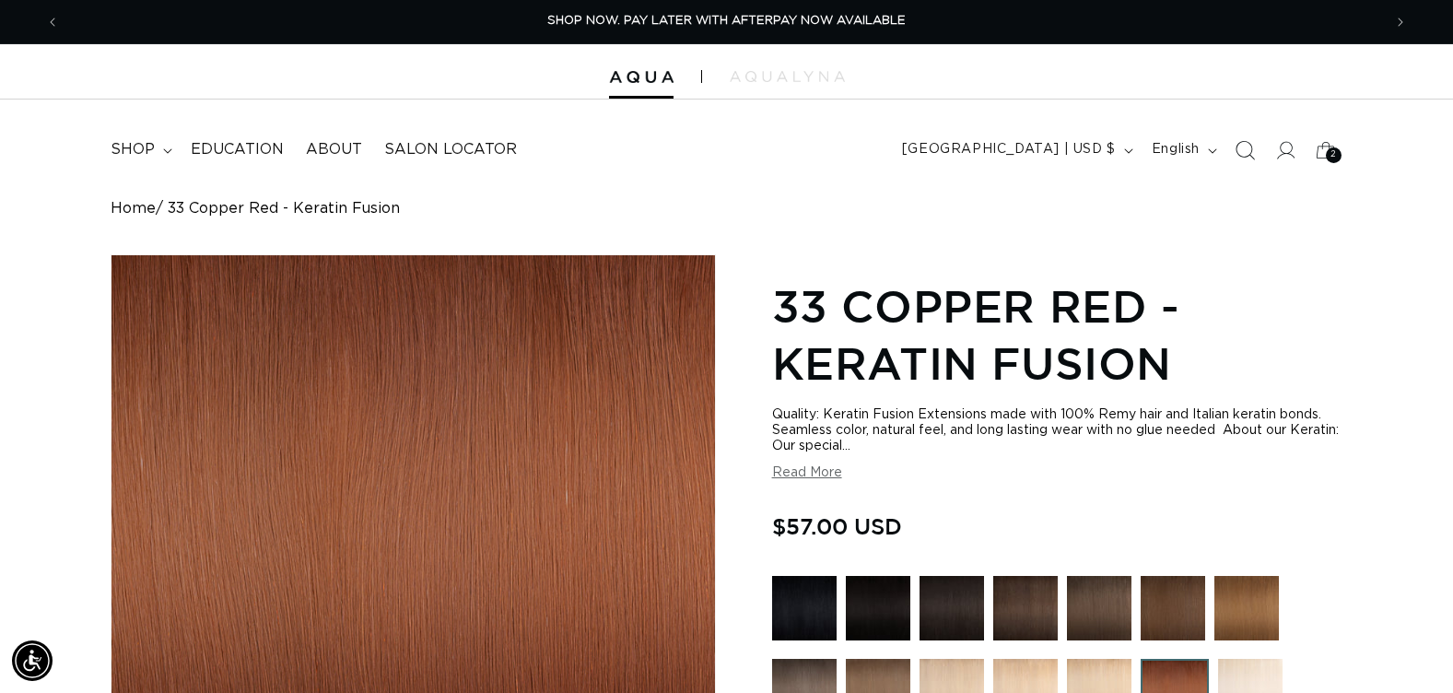
click at [1239, 153] on icon "Search" at bounding box center [1244, 149] width 19 height 19
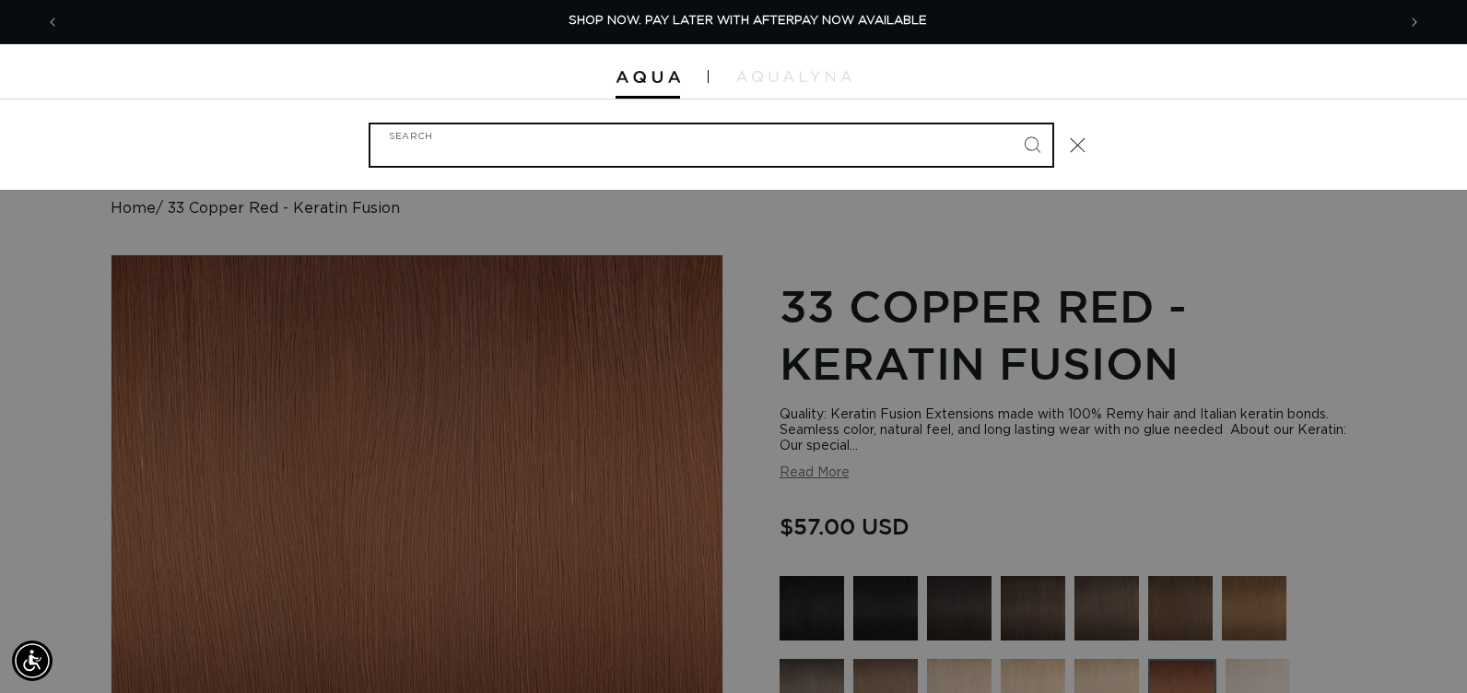
scroll to position [0, 1336]
click at [489, 151] on input "Search" at bounding box center [711, 144] width 682 height 41
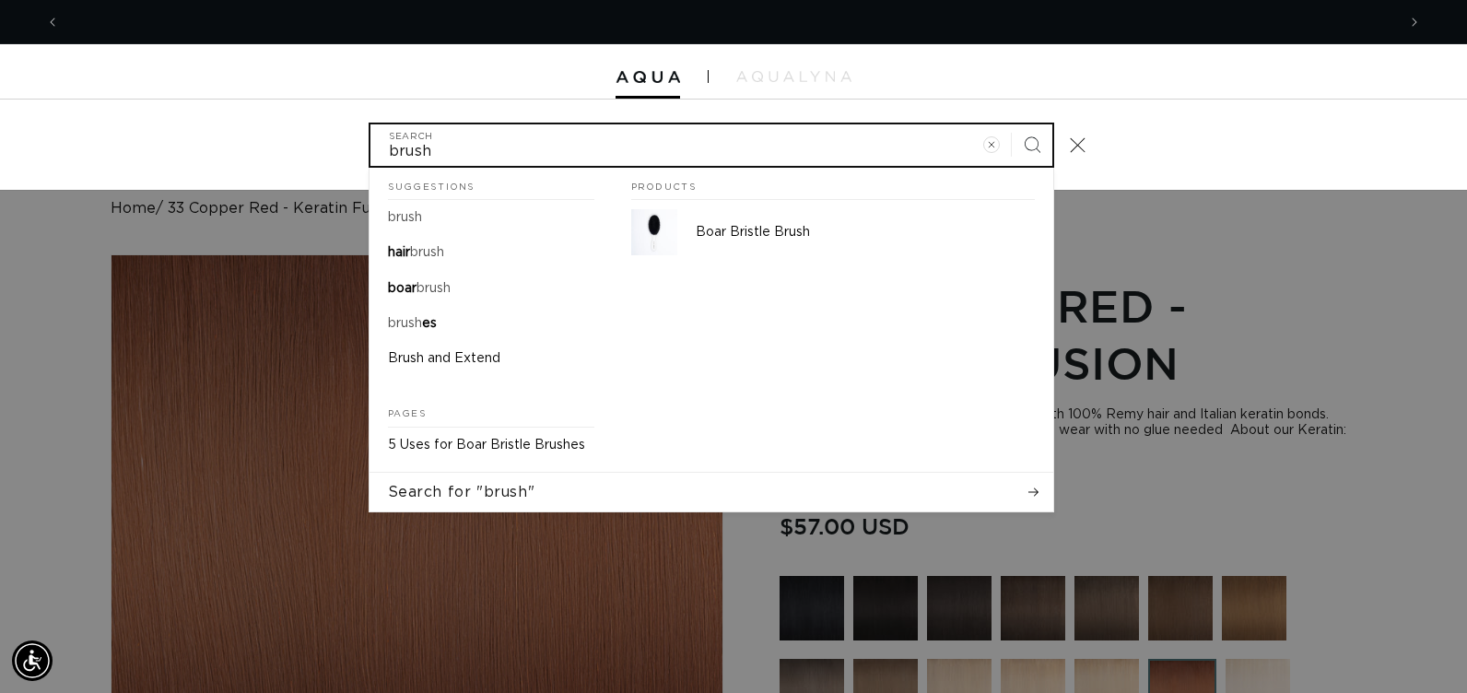
scroll to position [0, 0]
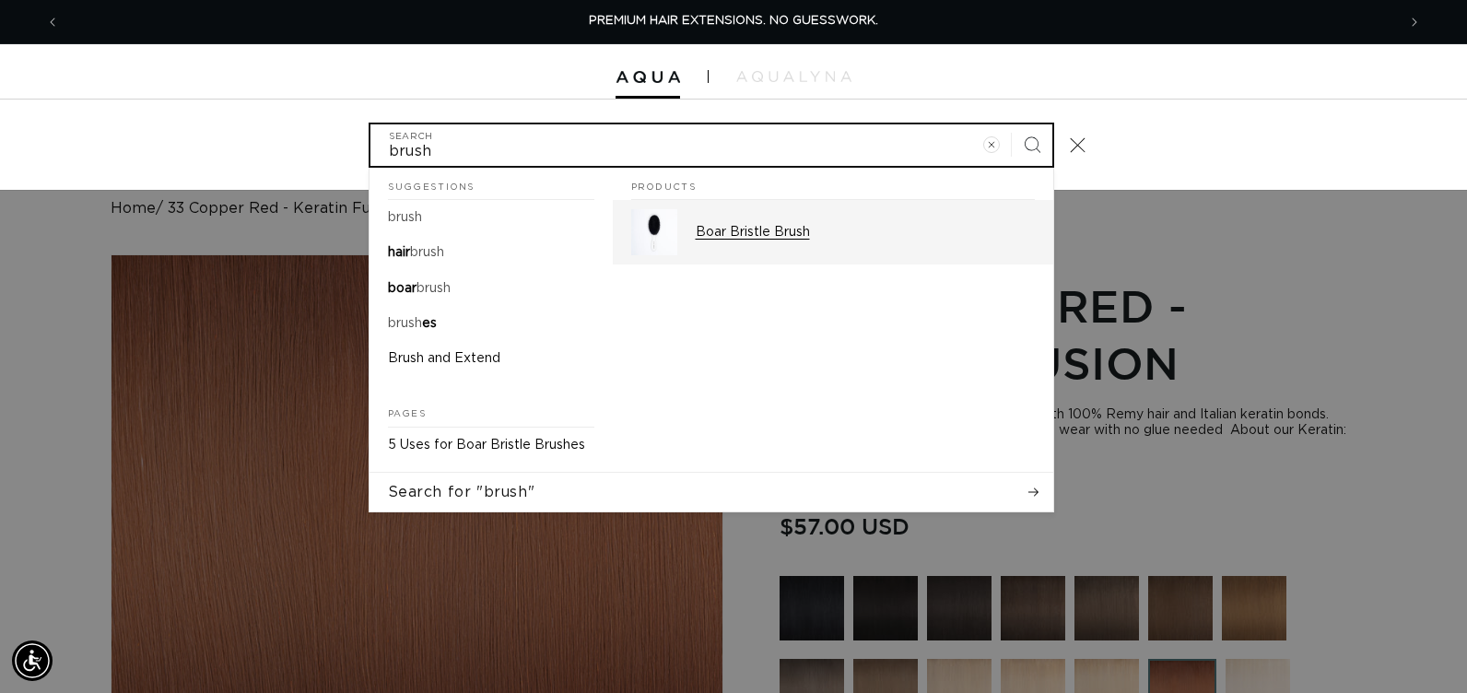
type input "brush"
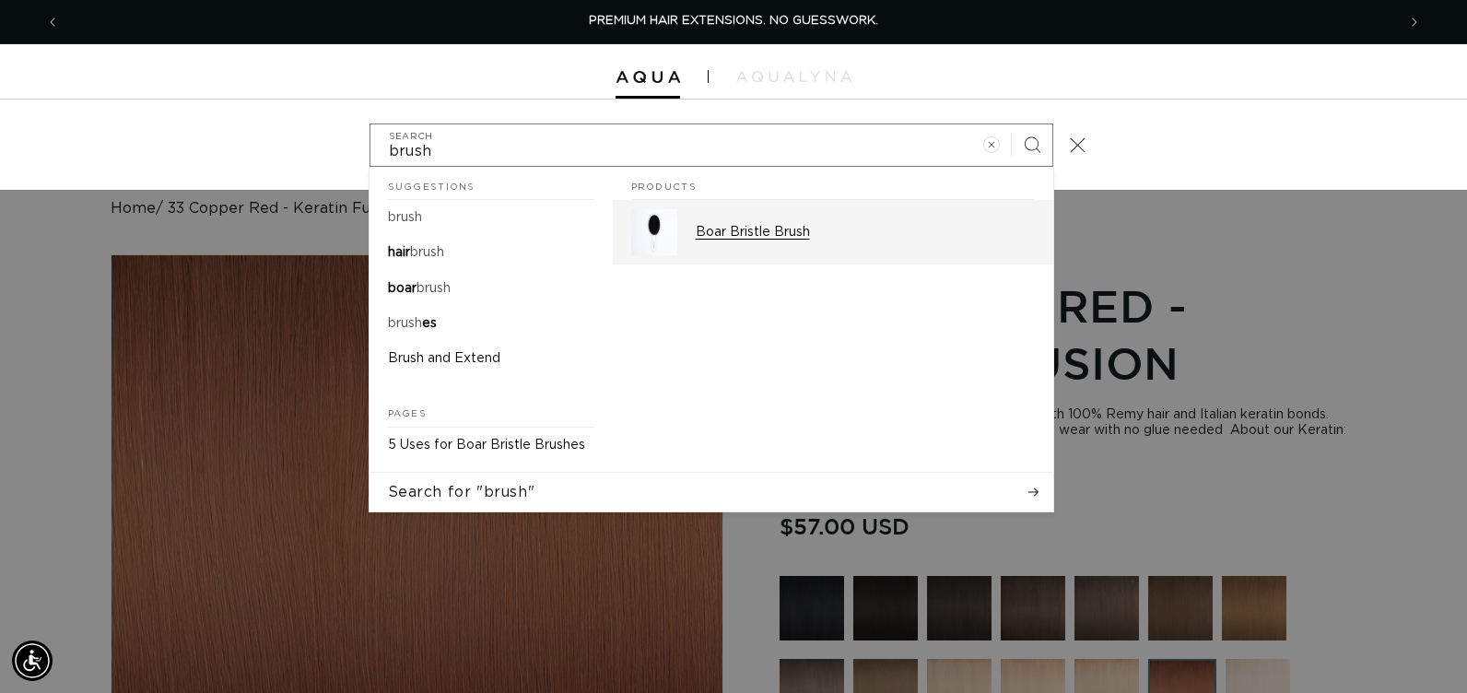
click at [721, 238] on p "Boar Bristle Brush" at bounding box center [865, 232] width 339 height 17
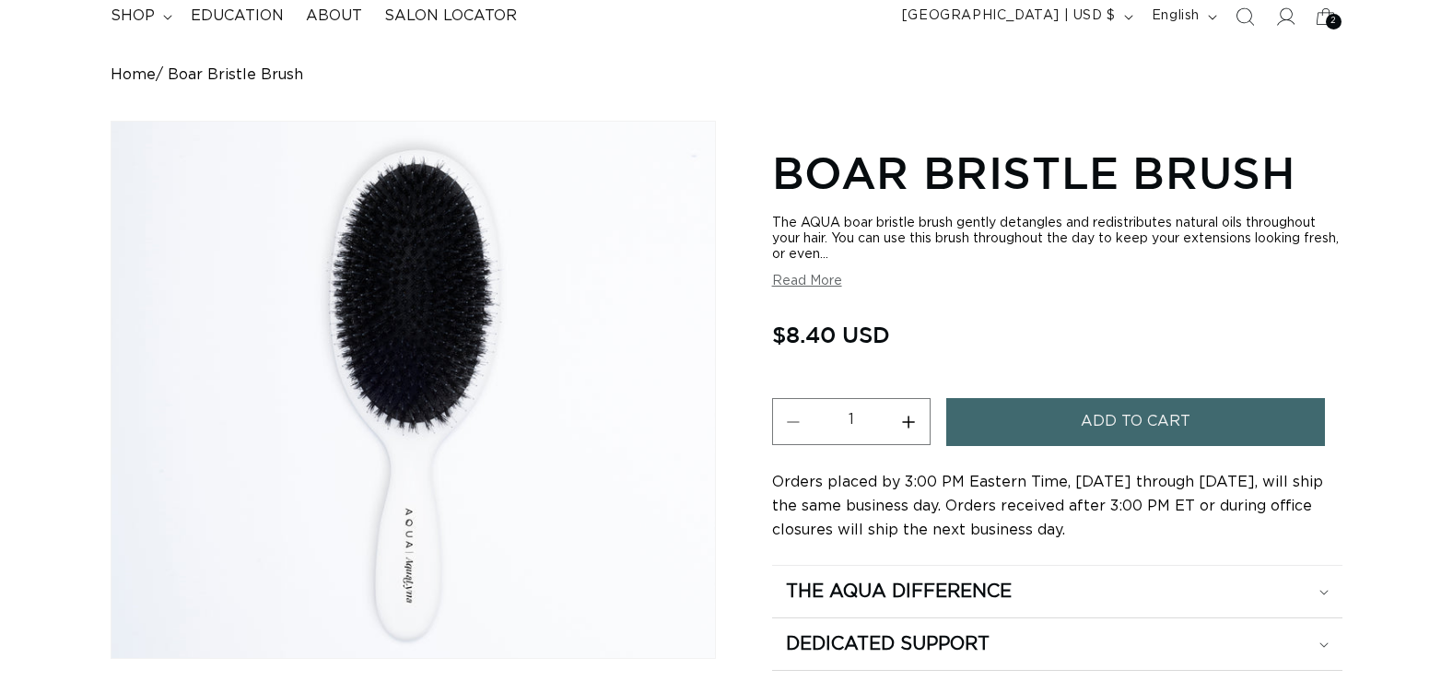
scroll to position [184, 0]
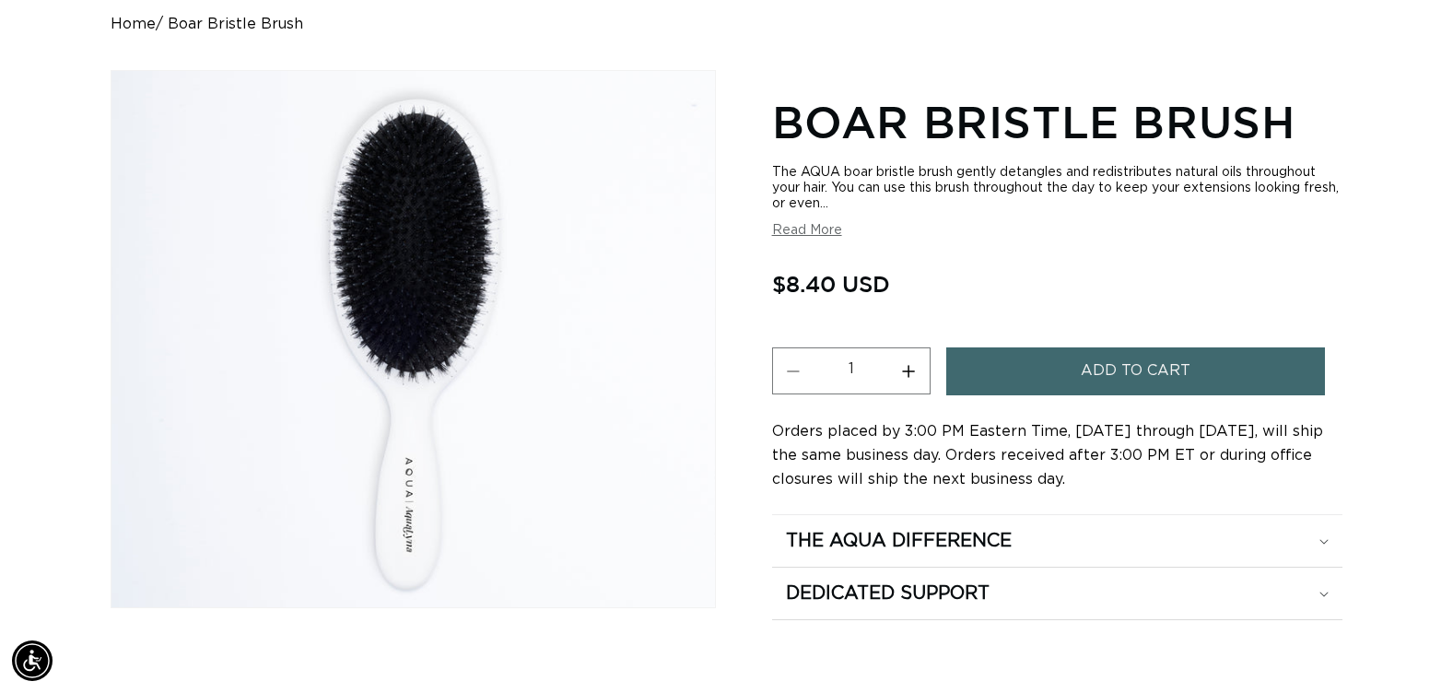
click at [909, 370] on button "Increase quantity for Boar Bristle Brush" at bounding box center [908, 370] width 41 height 47
type input "2"
click at [982, 364] on button "Add to cart" at bounding box center [1135, 370] width 379 height 47
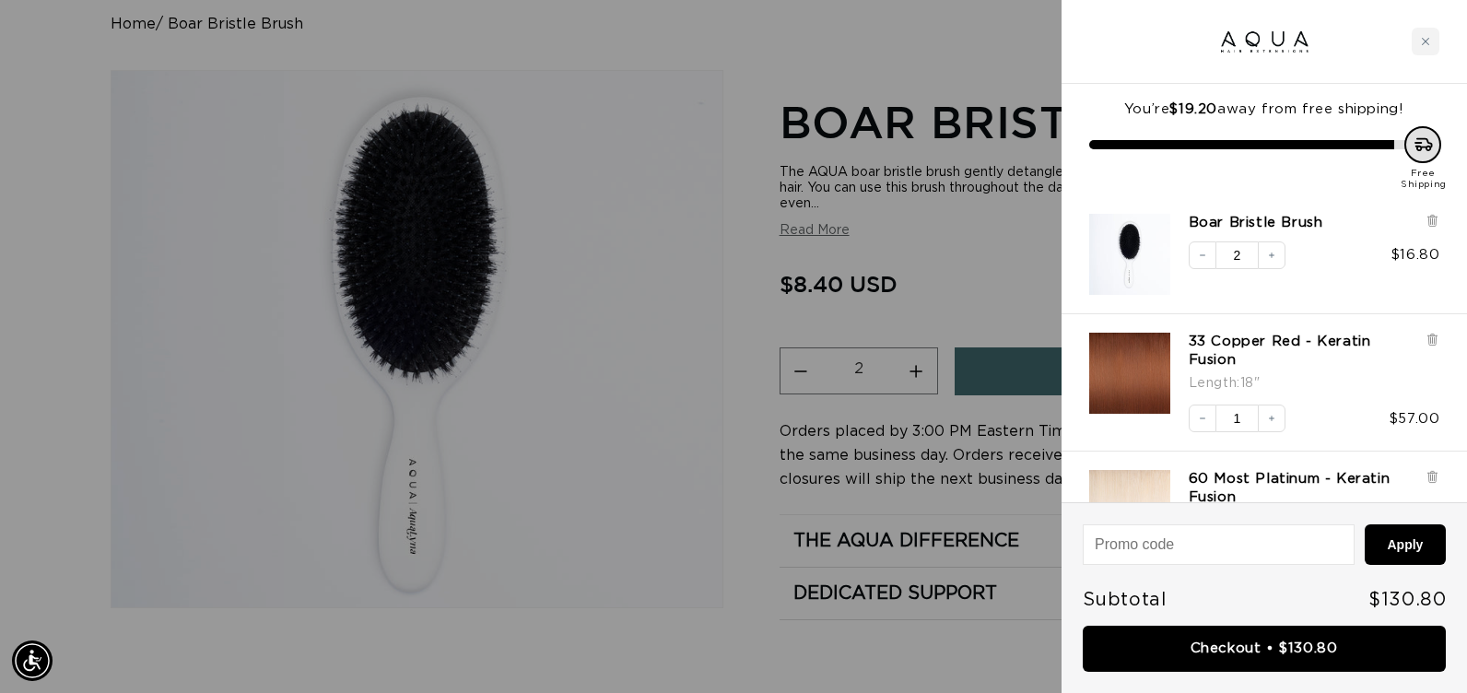
scroll to position [0, 1336]
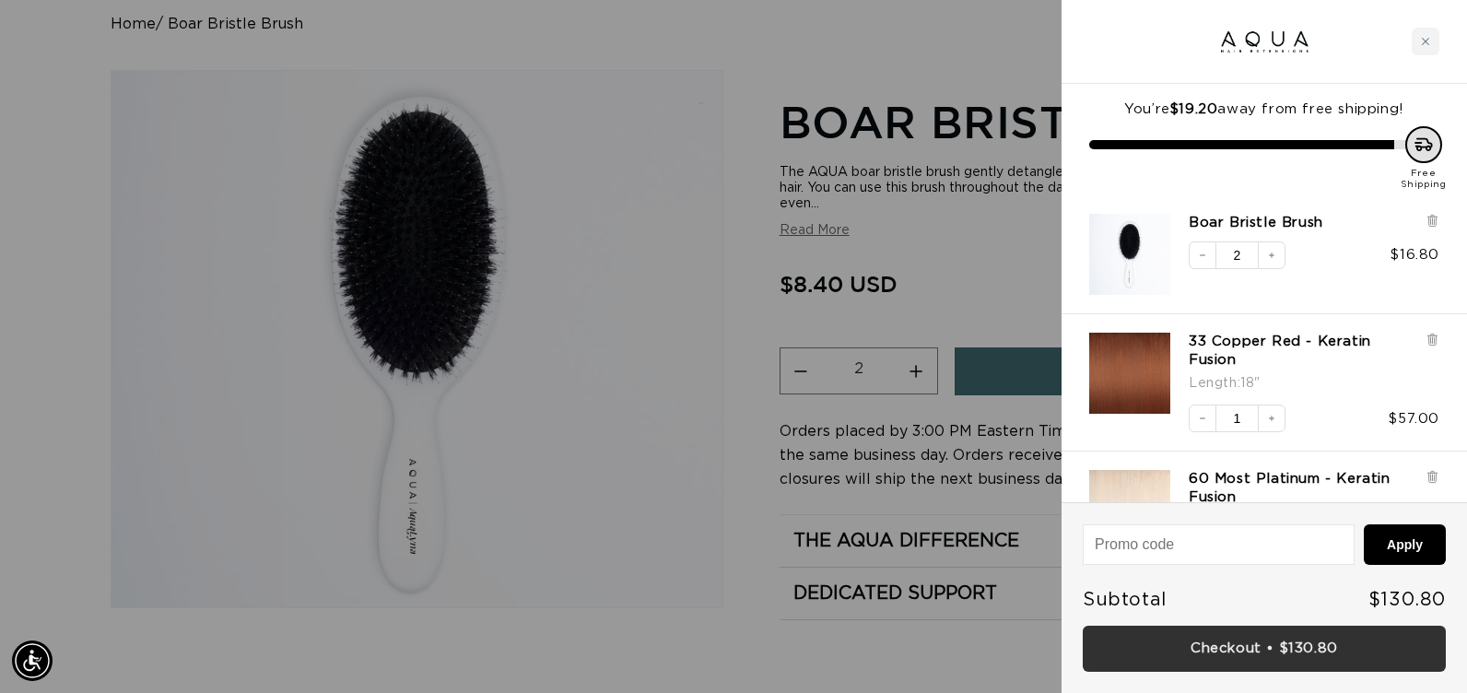
click at [1088, 643] on link "Checkout • $130.80" at bounding box center [1264, 649] width 363 height 47
